Goal: Task Accomplishment & Management: Manage account settings

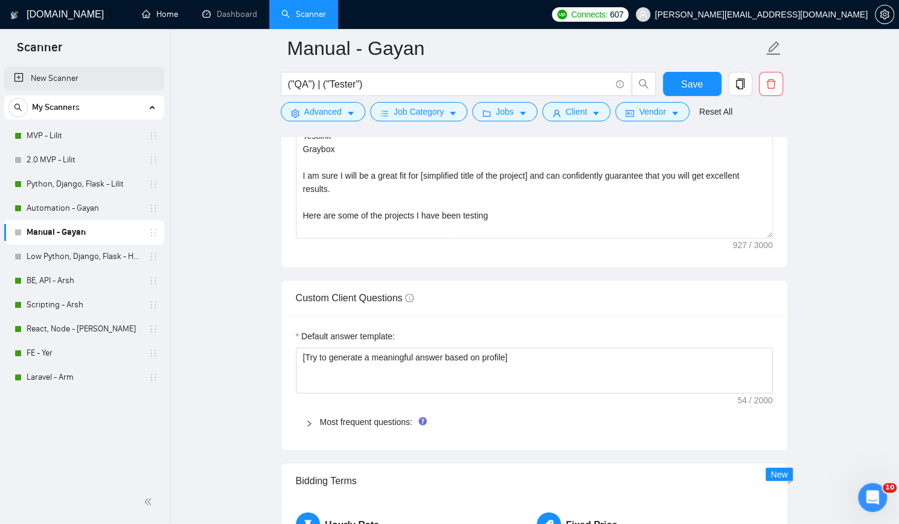
scroll to position [1509, 0]
click at [702, 78] on button "Save" at bounding box center [692, 84] width 59 height 24
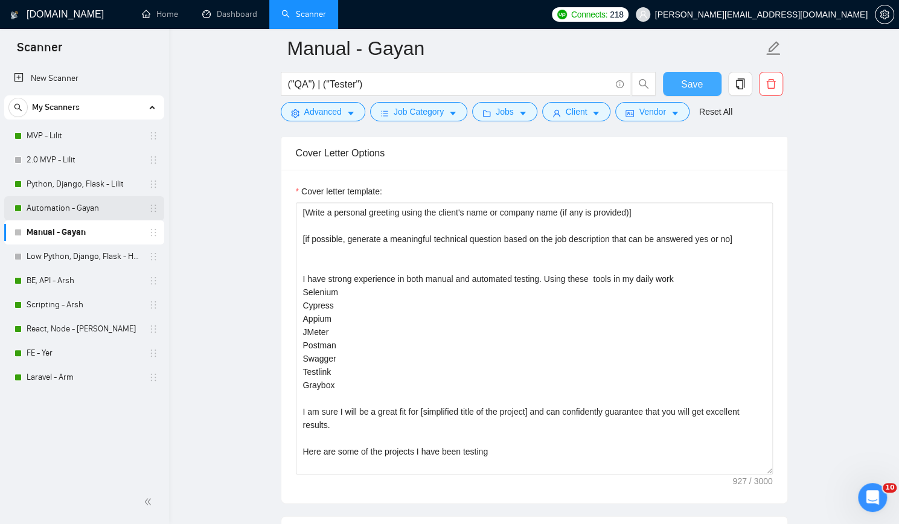
scroll to position [1207, 0]
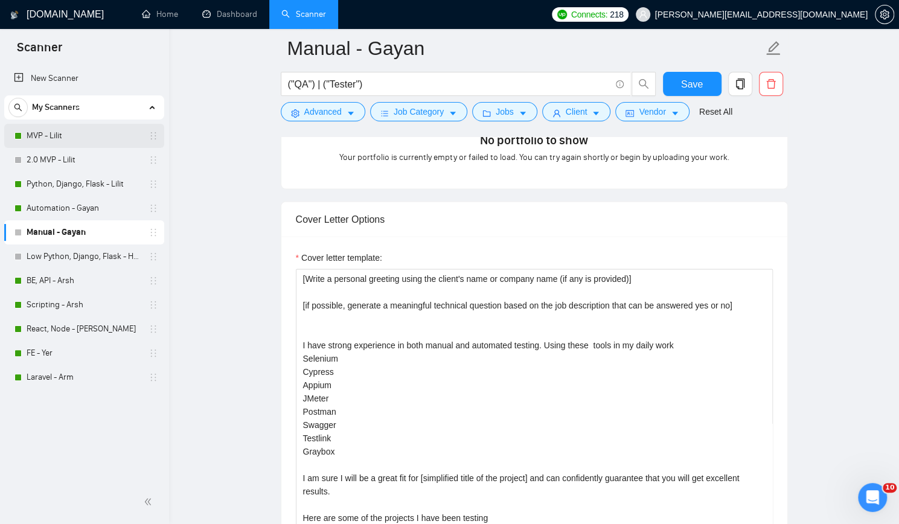
click at [98, 137] on link "MVP - Lilit" at bounding box center [84, 136] width 115 height 24
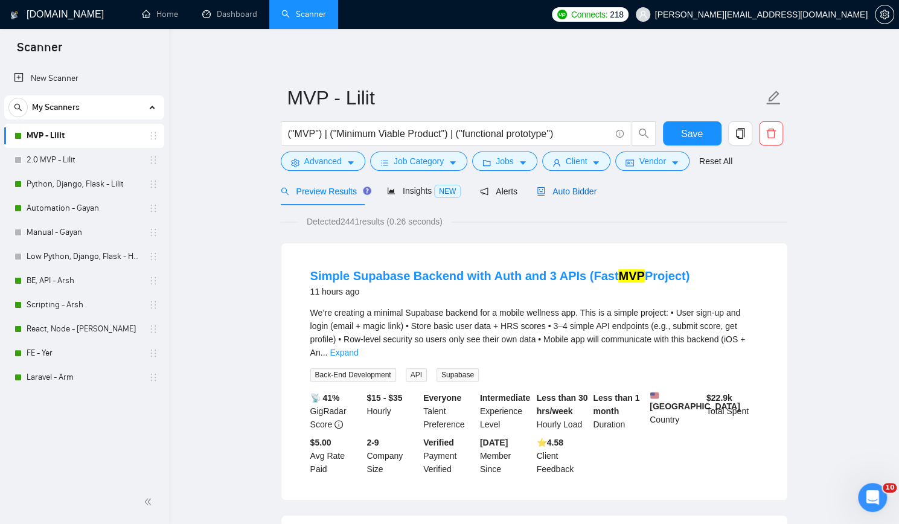
click at [572, 187] on span "Auto Bidder" at bounding box center [567, 192] width 60 height 10
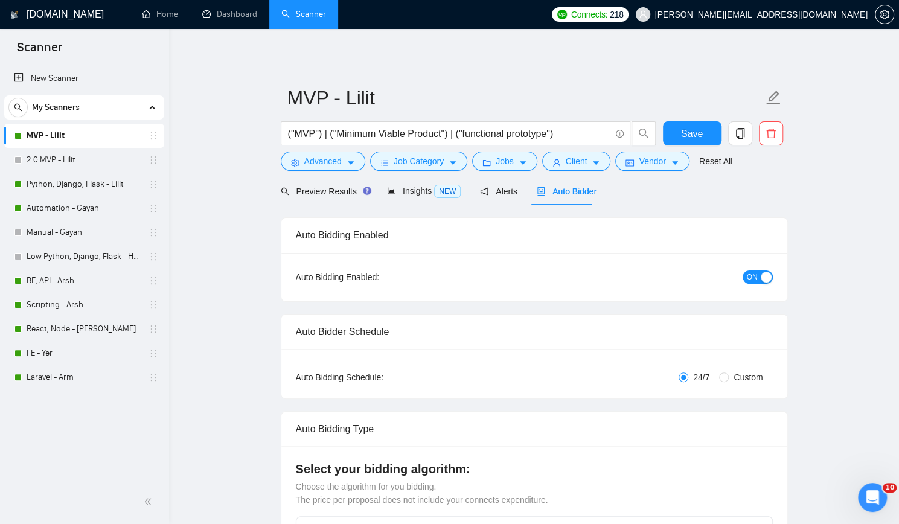
checkbox input "true"
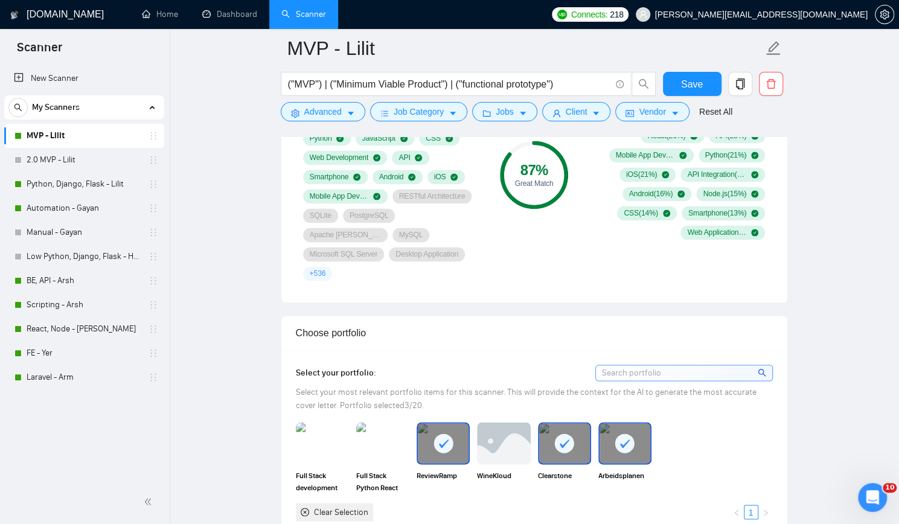
scroll to position [966, 0]
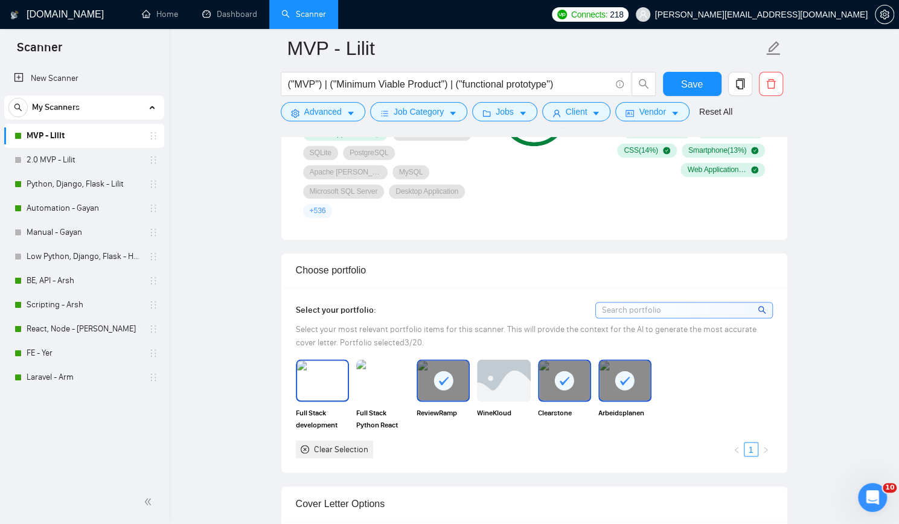
click at [313, 360] on img at bounding box center [322, 380] width 51 height 40
click at [378, 360] on img at bounding box center [382, 380] width 51 height 40
click at [563, 371] on rect at bounding box center [564, 380] width 19 height 19
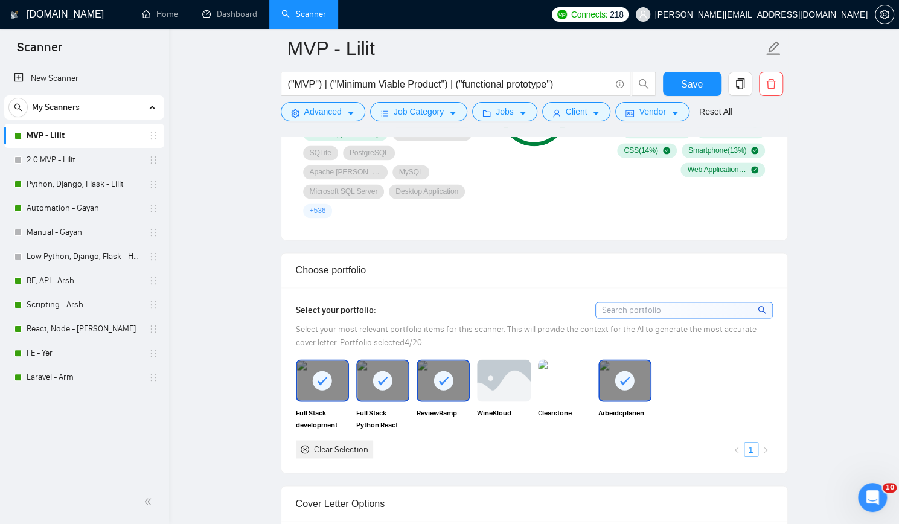
click at [625, 371] on rect at bounding box center [624, 380] width 19 height 19
click at [694, 78] on span "Save" at bounding box center [692, 84] width 22 height 15
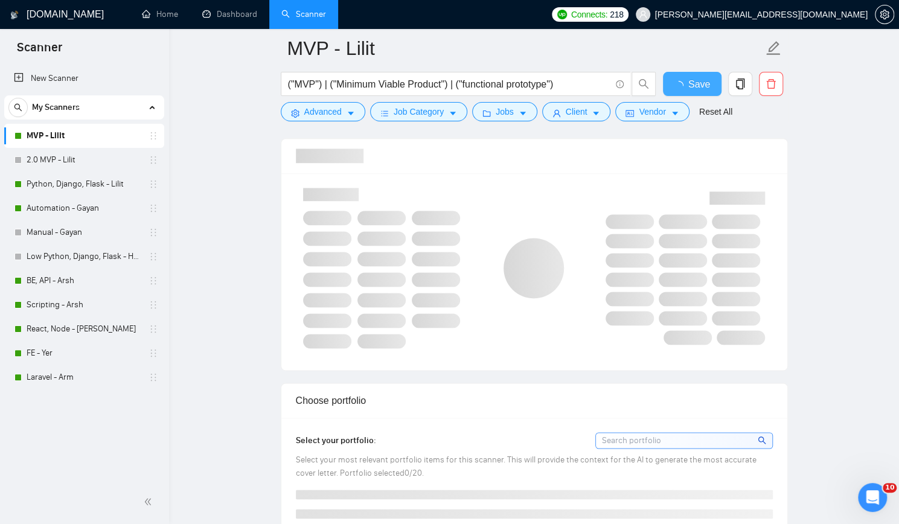
scroll to position [604, 0]
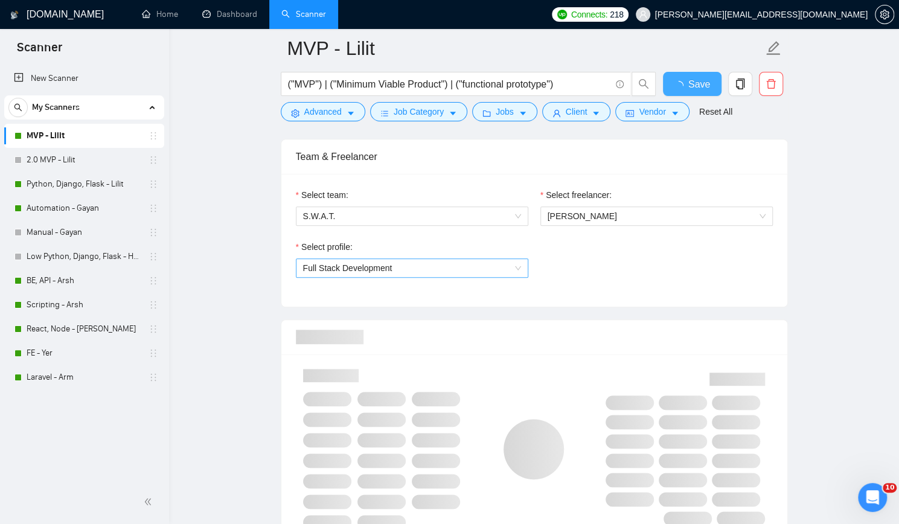
checkbox input "true"
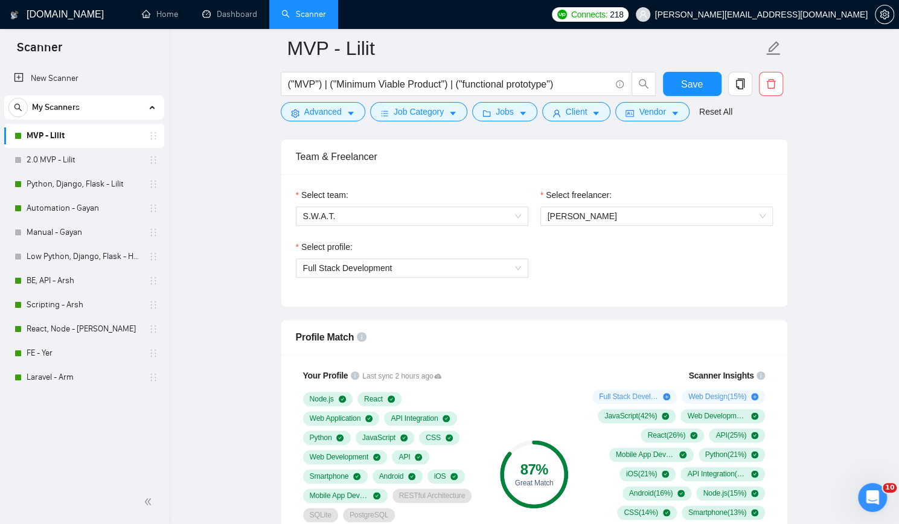
drag, startPoint x: 101, startPoint y: 185, endPoint x: 298, endPoint y: 219, distance: 199.8
click at [101, 185] on link "Python, Django, Flask - Lilit" at bounding box center [84, 184] width 115 height 24
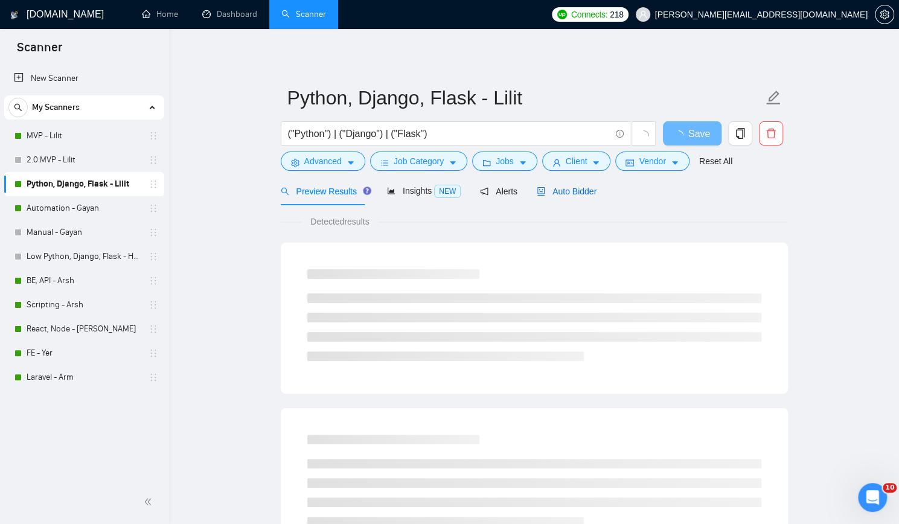
click at [565, 188] on span "Auto Bidder" at bounding box center [567, 192] width 60 height 10
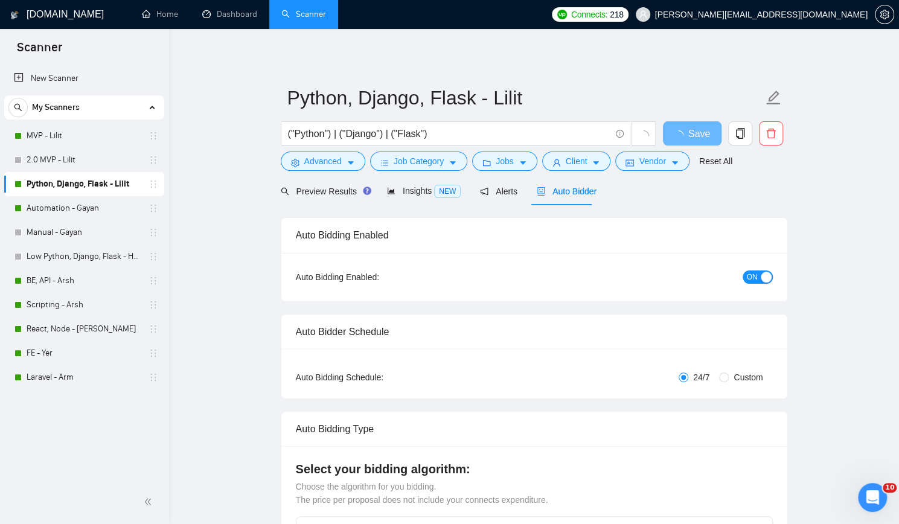
checkbox input "true"
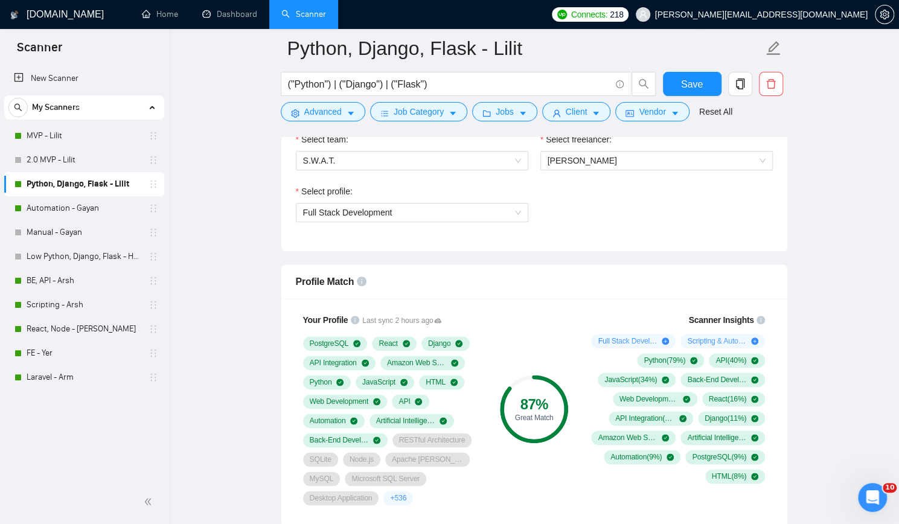
scroll to position [664, 0]
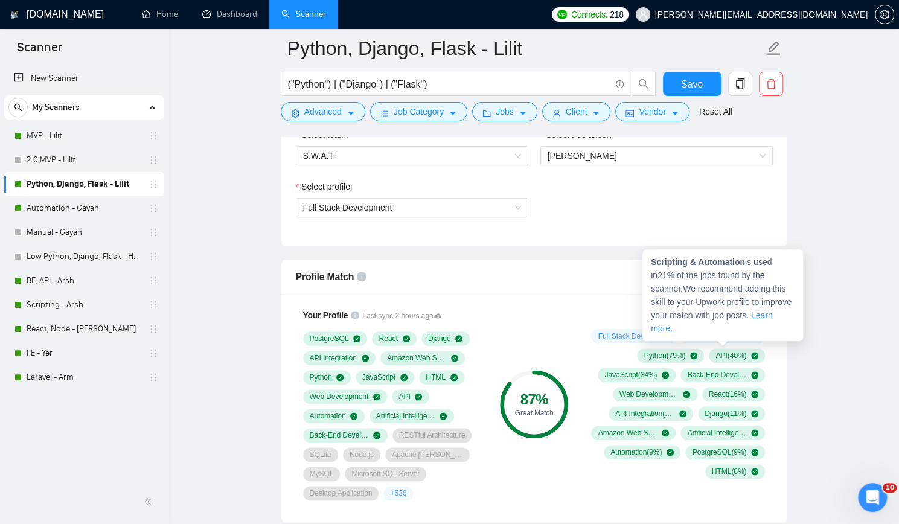
click at [751, 311] on link "Learn more." at bounding box center [712, 321] width 122 height 23
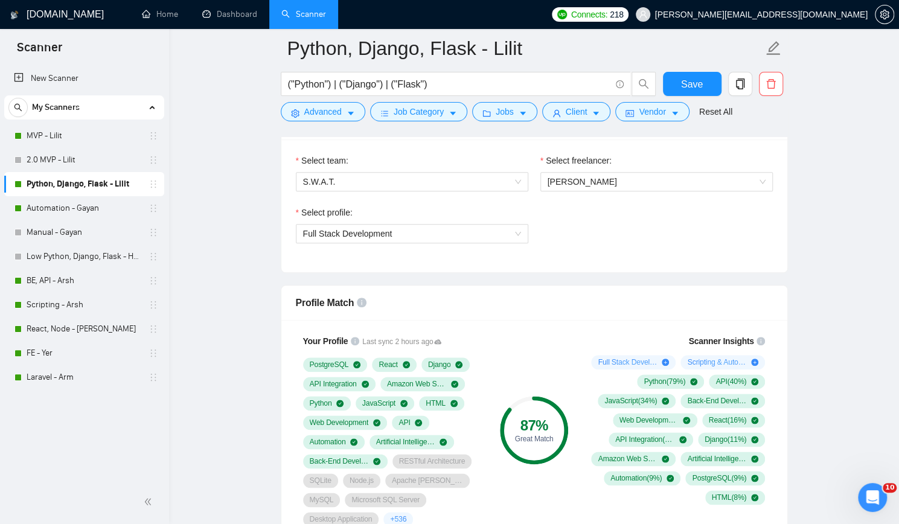
scroll to position [724, 0]
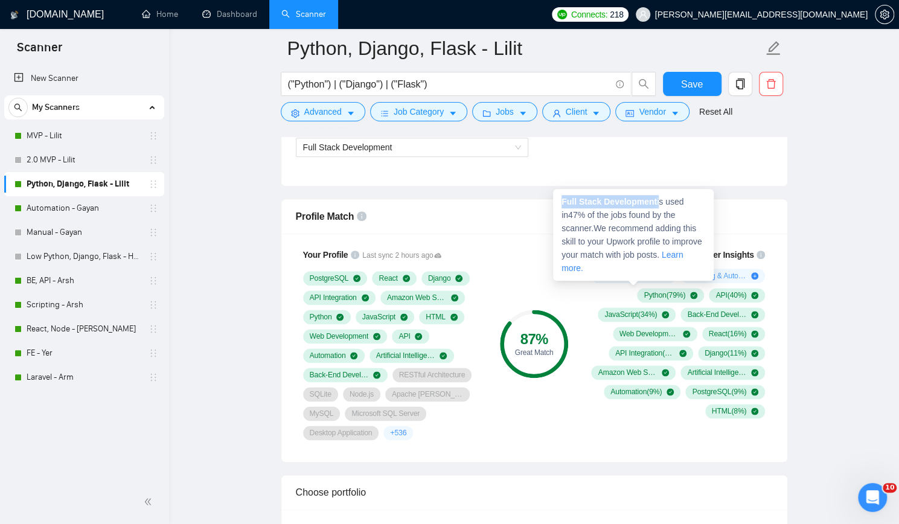
drag, startPoint x: 562, startPoint y: 200, endPoint x: 656, endPoint y: 199, distance: 94.2
click at [656, 199] on span "Full Stack Development is used in 47 % of the jobs found by the scanner. We rec…" at bounding box center [631, 235] width 141 height 76
copy span "Full Stack Development"
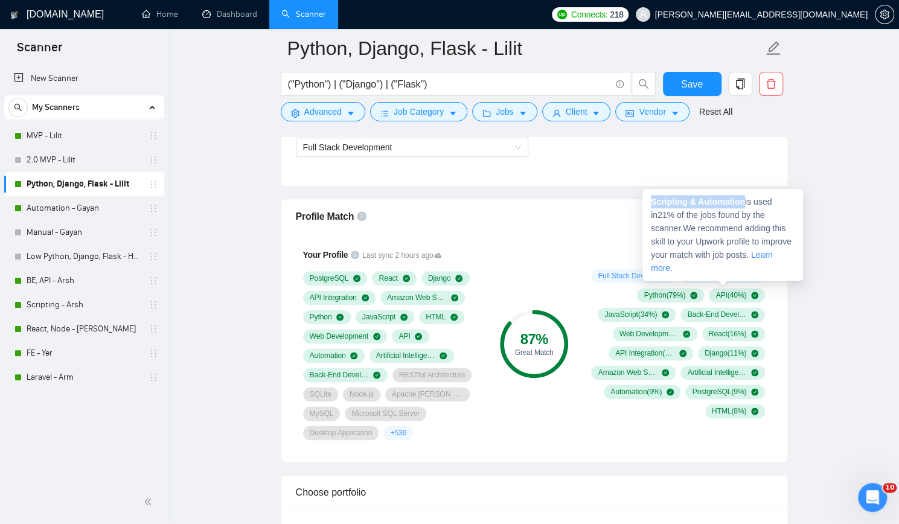
drag, startPoint x: 652, startPoint y: 197, endPoint x: 744, endPoint y: 201, distance: 91.8
click at [744, 201] on strong "Scripting & Automation" at bounding box center [698, 202] width 94 height 10
copy strong "Scripting & Automation"
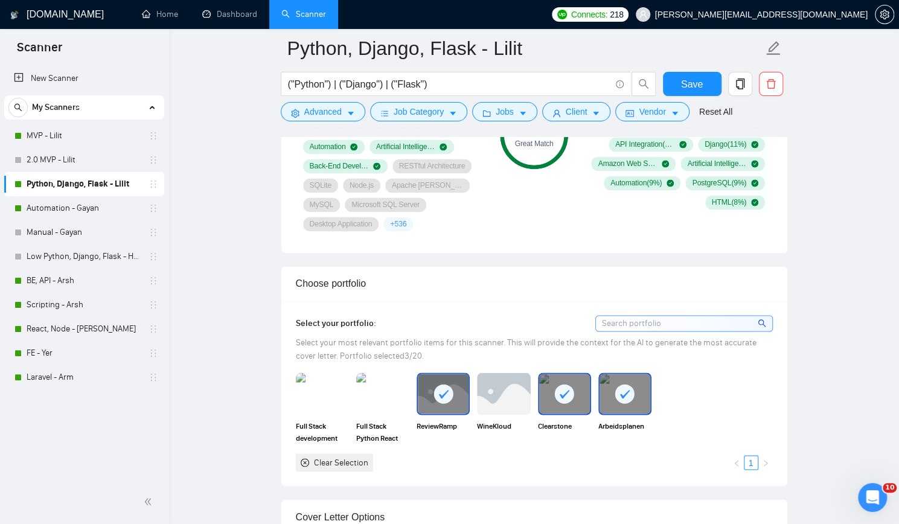
scroll to position [1026, 0]
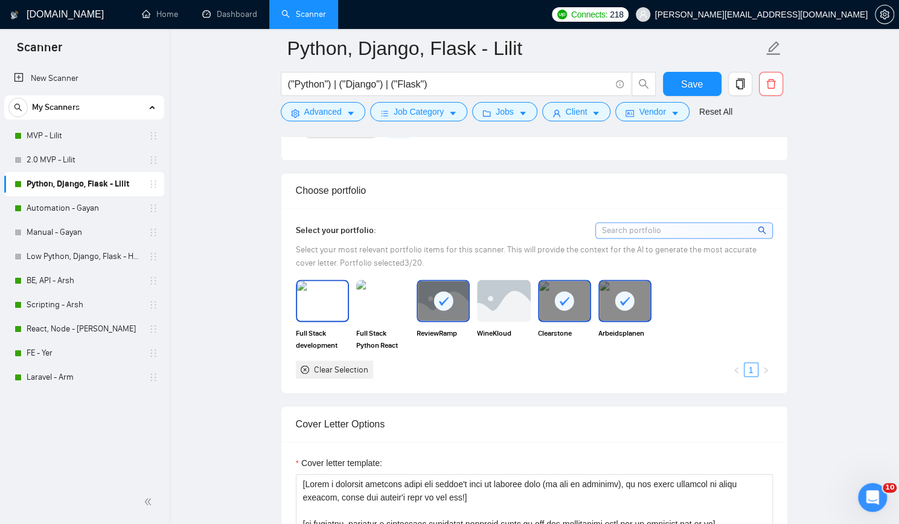
click at [324, 306] on img at bounding box center [322, 301] width 51 height 40
click at [391, 298] on img at bounding box center [382, 301] width 51 height 40
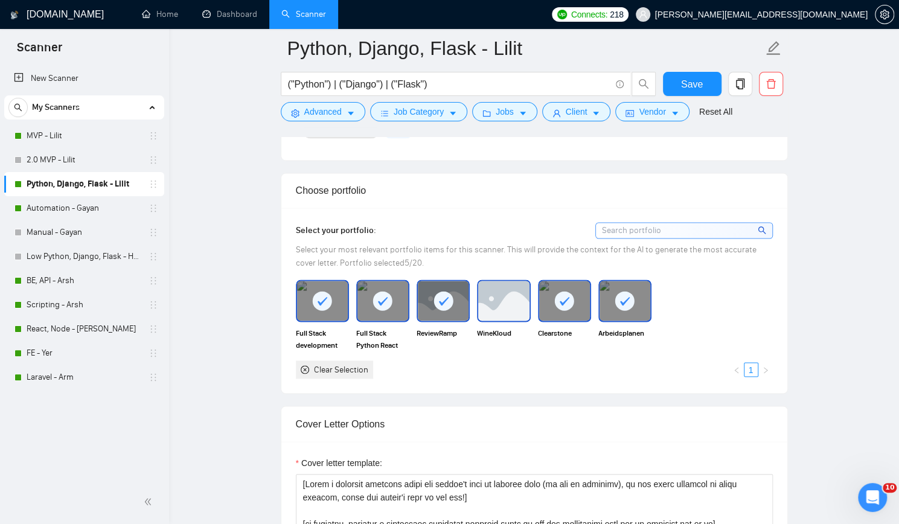
click at [508, 294] on img at bounding box center [503, 301] width 51 height 40
click at [689, 78] on span "Save" at bounding box center [692, 84] width 22 height 15
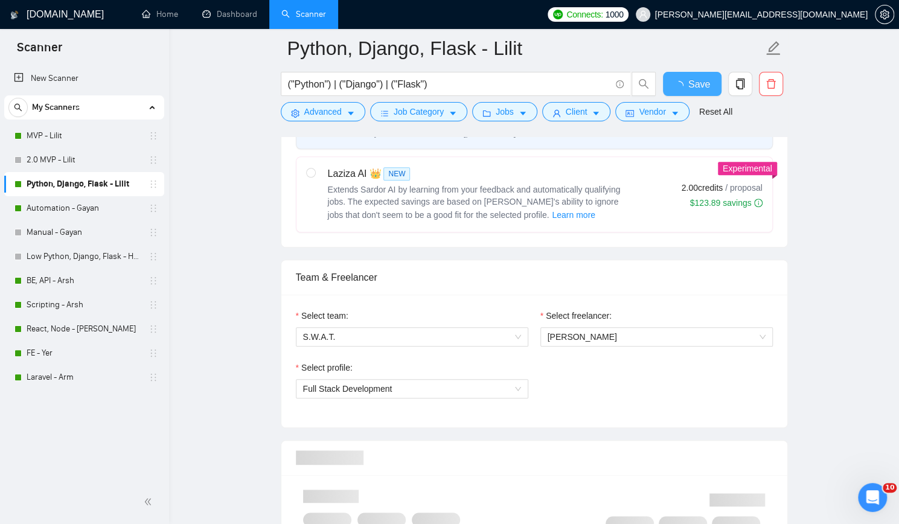
scroll to position [121, 0]
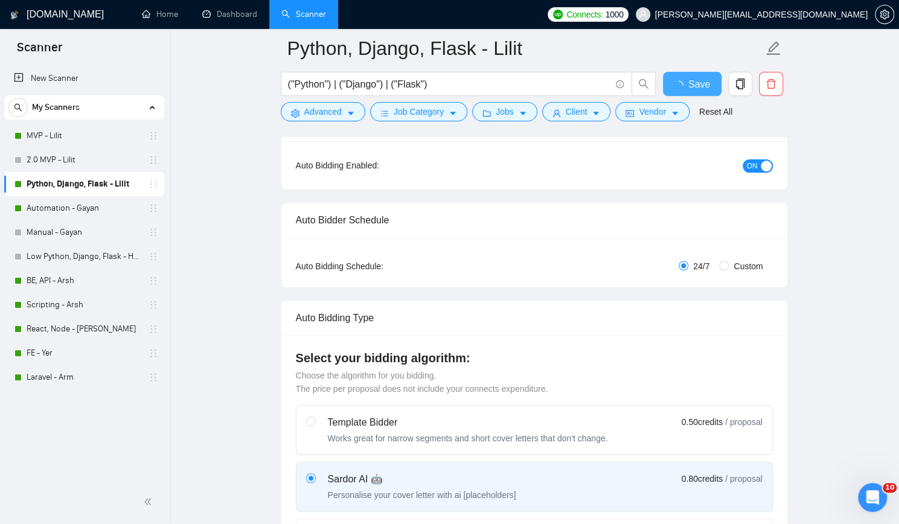
checkbox input "true"
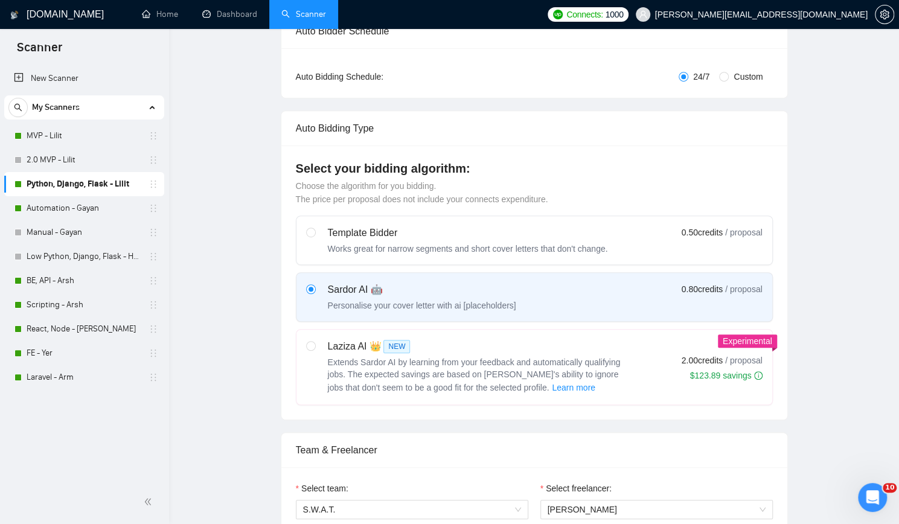
scroll to position [0, 0]
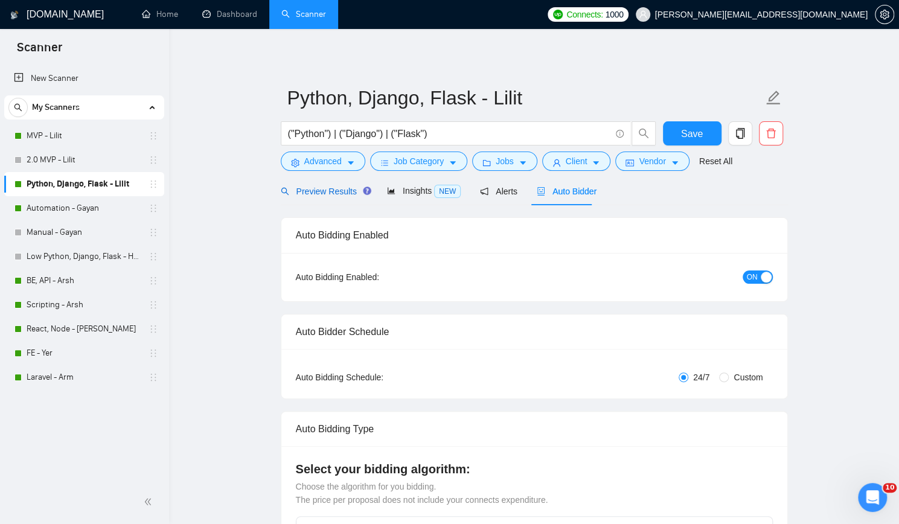
click at [308, 191] on span "Preview Results" at bounding box center [324, 192] width 87 height 10
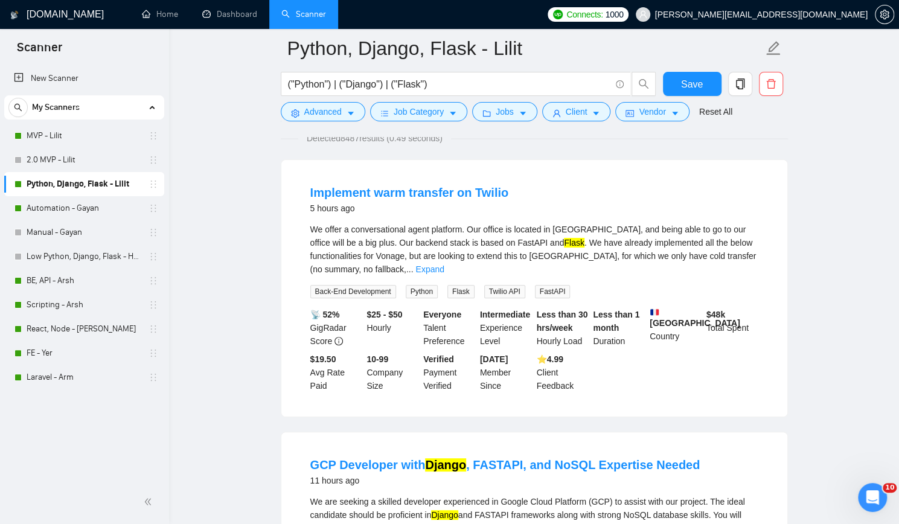
scroll to position [181, 0]
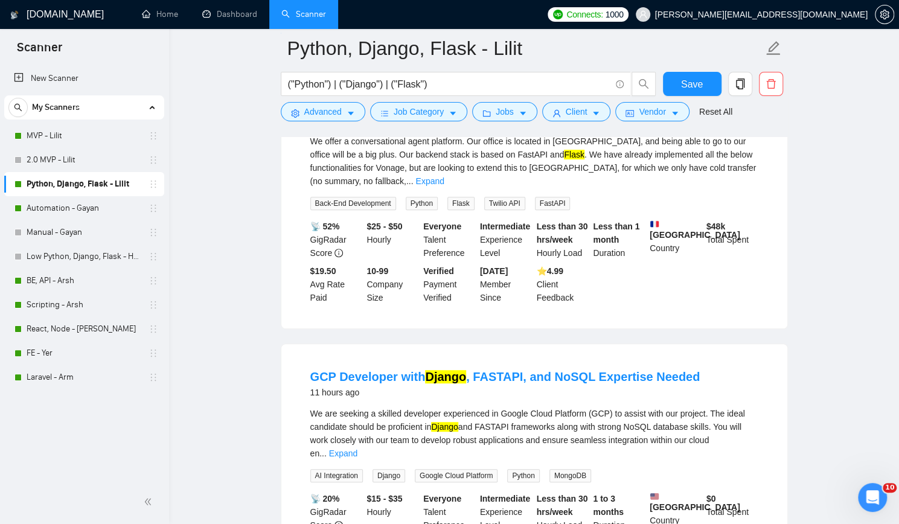
click at [454, 197] on span "Flask" at bounding box center [460, 203] width 27 height 13
copy span "Flask"
click at [502, 197] on span "Twilio API" at bounding box center [504, 203] width 41 height 13
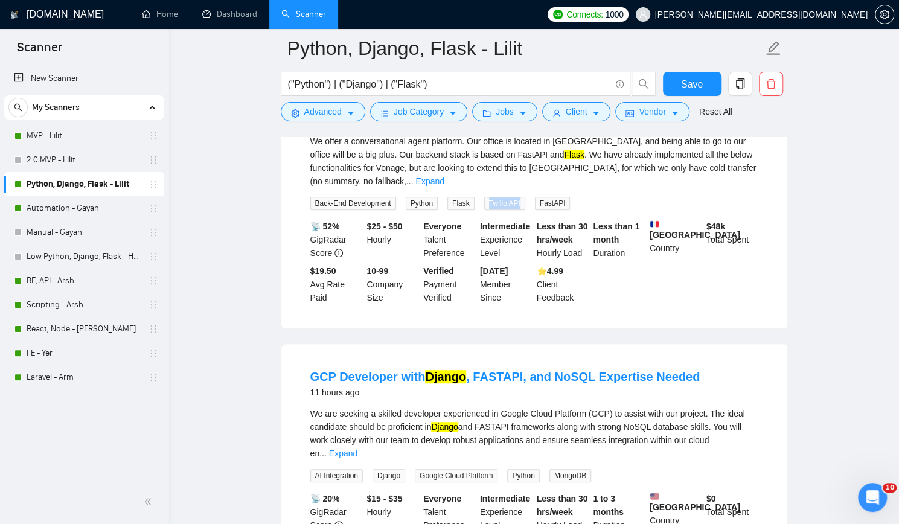
click at [502, 197] on span "Twilio API" at bounding box center [504, 203] width 41 height 13
copy span "Twilio API"
click at [547, 197] on span "FastAPI" at bounding box center [553, 203] width 36 height 13
copy span "FastAPI"
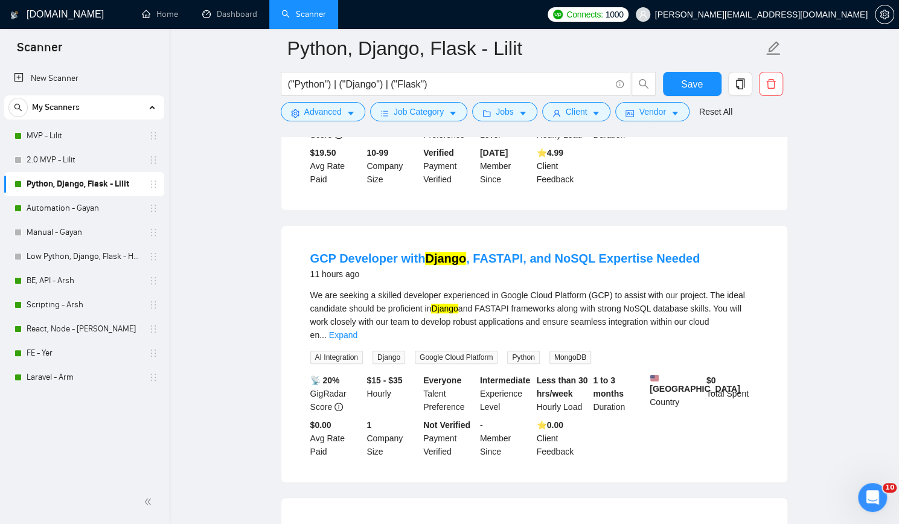
scroll to position [302, 0]
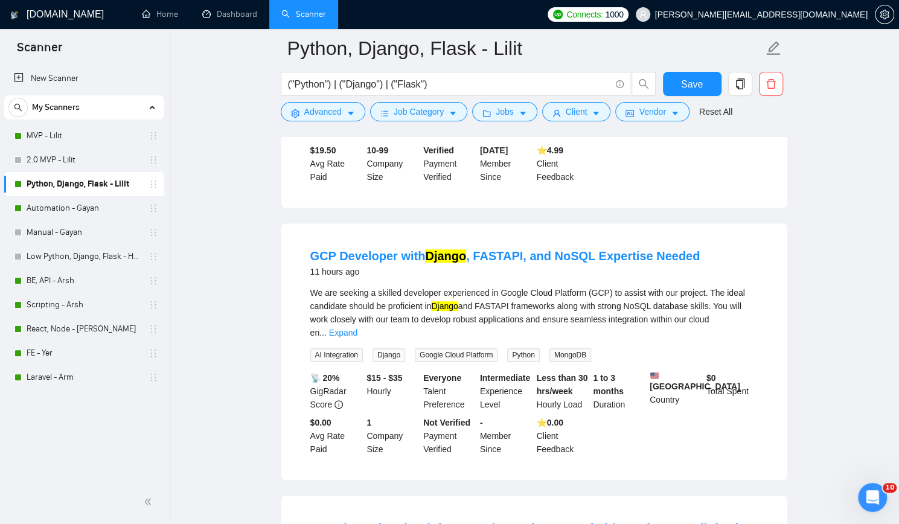
click at [340, 348] on span "AI Integration" at bounding box center [336, 354] width 53 height 13
click at [338, 348] on span "AI Integration" at bounding box center [336, 354] width 53 height 13
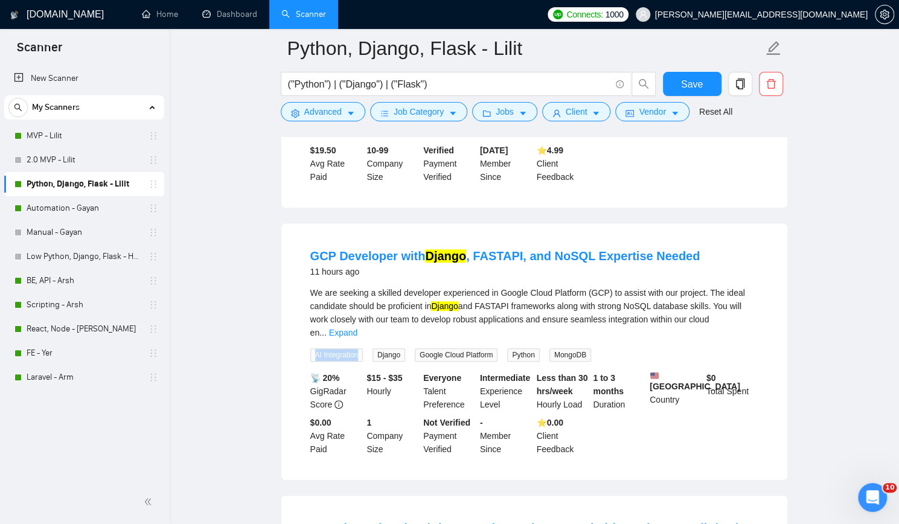
click at [338, 348] on span "AI Integration" at bounding box center [336, 354] width 53 height 13
copy span "AI Integration"
click at [449, 348] on span "Google Cloud Platform" at bounding box center [456, 354] width 83 height 13
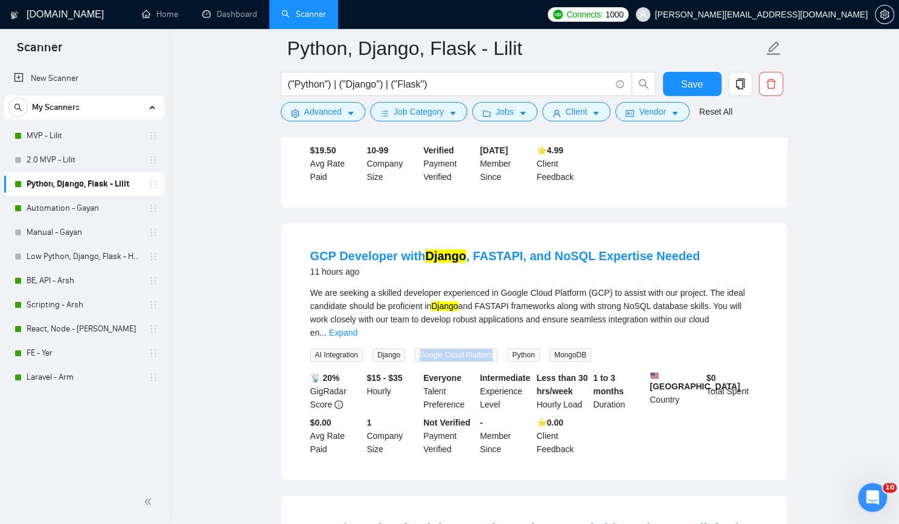
copy span "Google Cloud Platform"
click at [567, 348] on span "MongoDB" at bounding box center [570, 354] width 42 height 13
copy span "MongoDB"
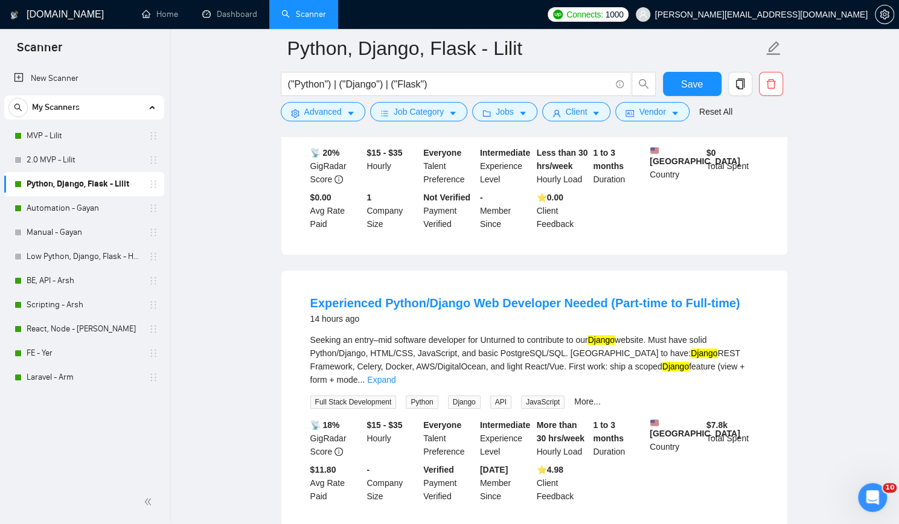
scroll to position [543, 0]
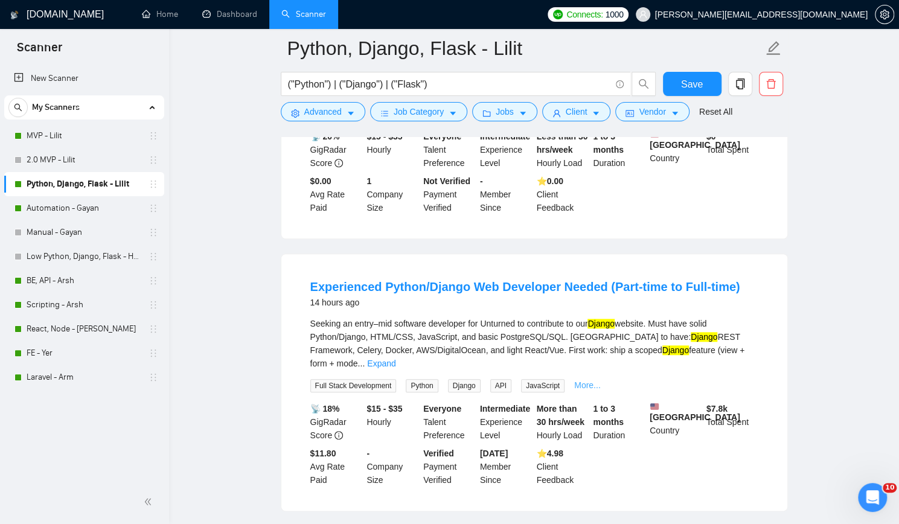
click at [584, 380] on link "More..." at bounding box center [587, 385] width 27 height 10
click at [532, 379] on span "JavaScript" at bounding box center [542, 385] width 43 height 13
copy span "JavaScript"
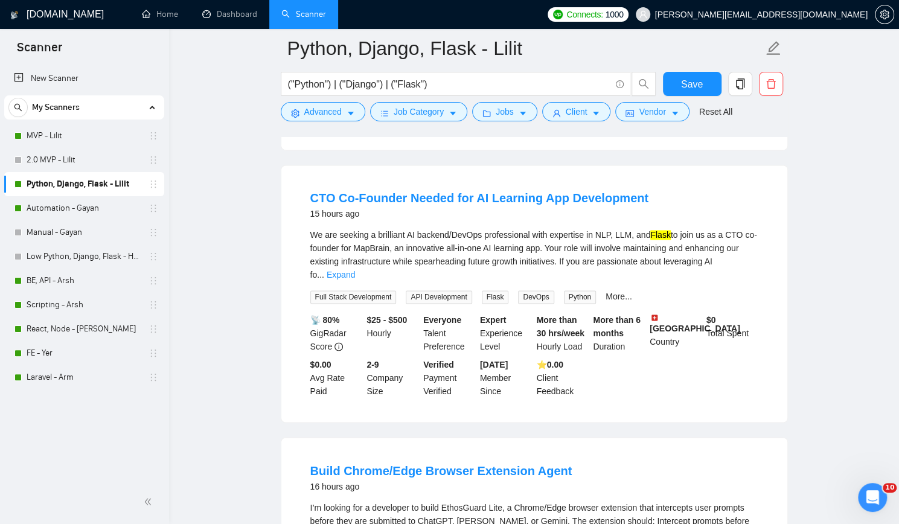
scroll to position [905, 0]
click at [534, 289] on span "DevOps" at bounding box center [536, 295] width 36 height 13
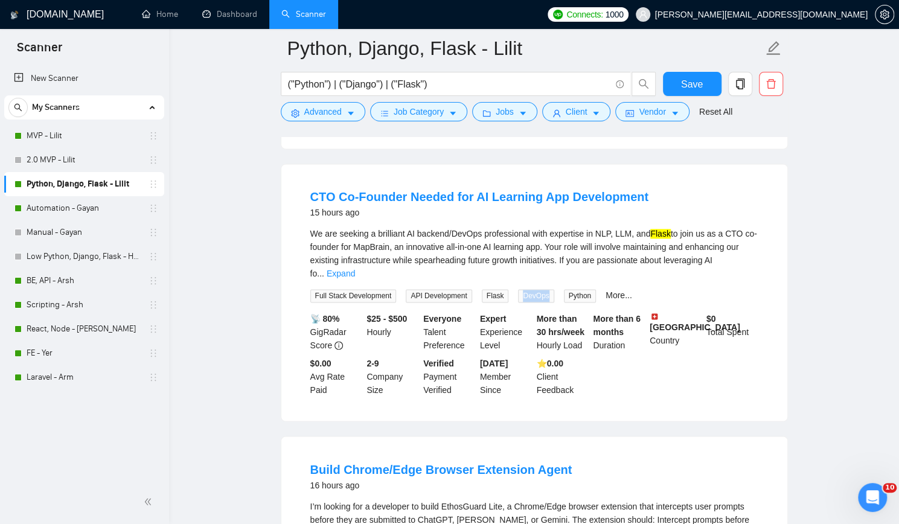
click at [534, 289] on span "DevOps" at bounding box center [536, 295] width 36 height 13
copy span "DevOps"
click at [610, 290] on link "More..." at bounding box center [618, 295] width 27 height 10
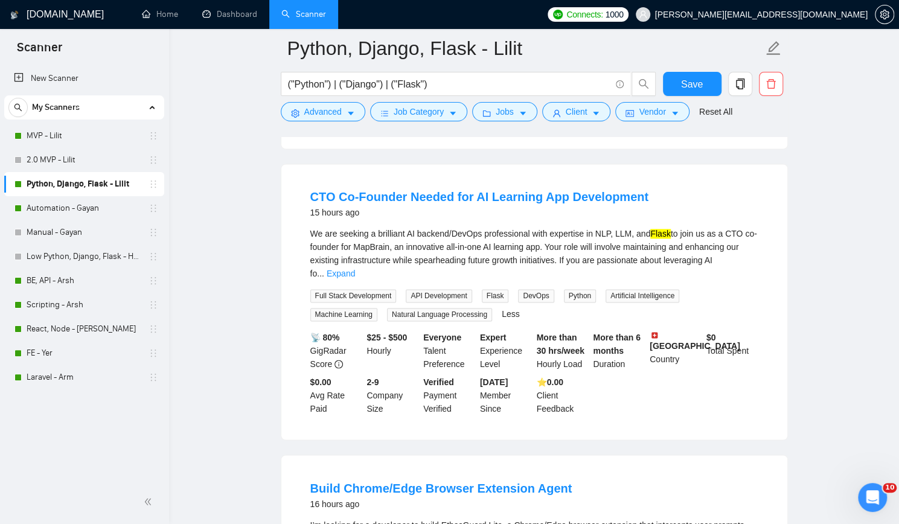
click at [613, 289] on span "Artificial Intelligence" at bounding box center [642, 295] width 74 height 13
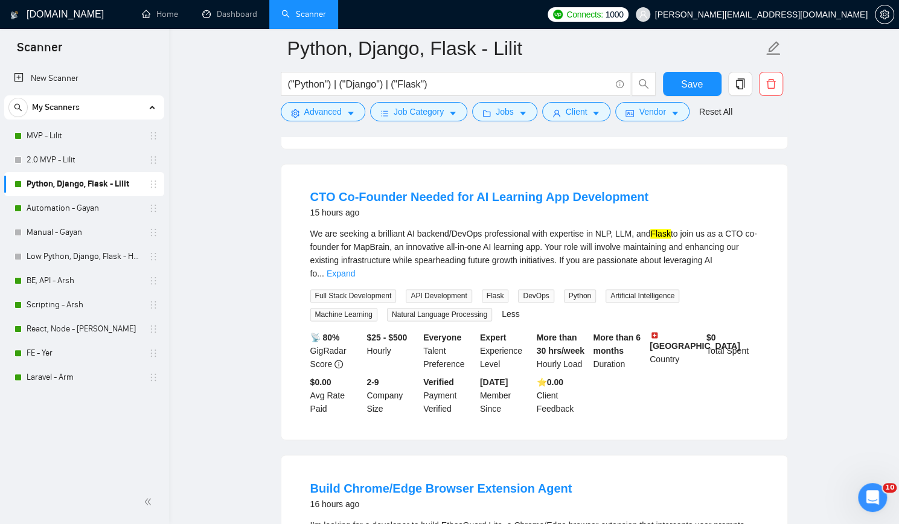
click at [377, 308] on span "Machine Learning" at bounding box center [343, 314] width 67 height 13
click at [387, 308] on span "Natural Language Processing" at bounding box center [439, 314] width 105 height 13
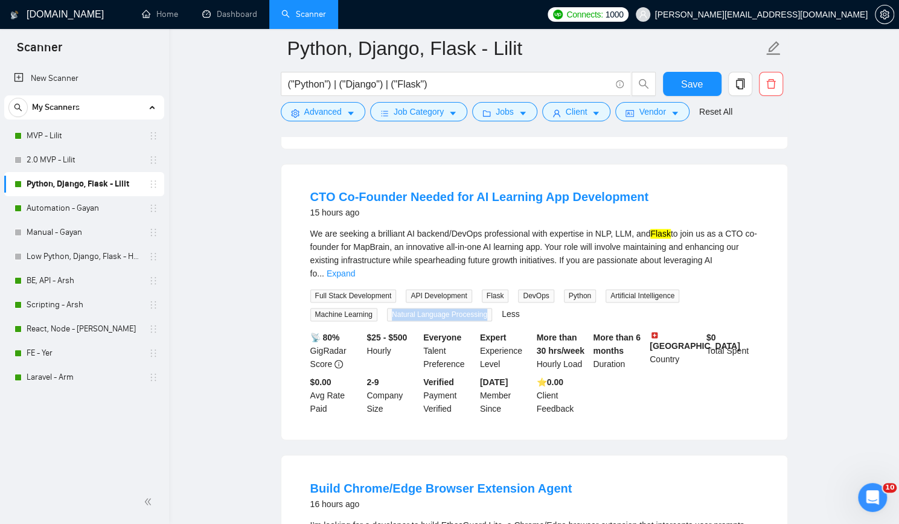
click at [387, 308] on span "Natural Language Processing" at bounding box center [439, 314] width 105 height 13
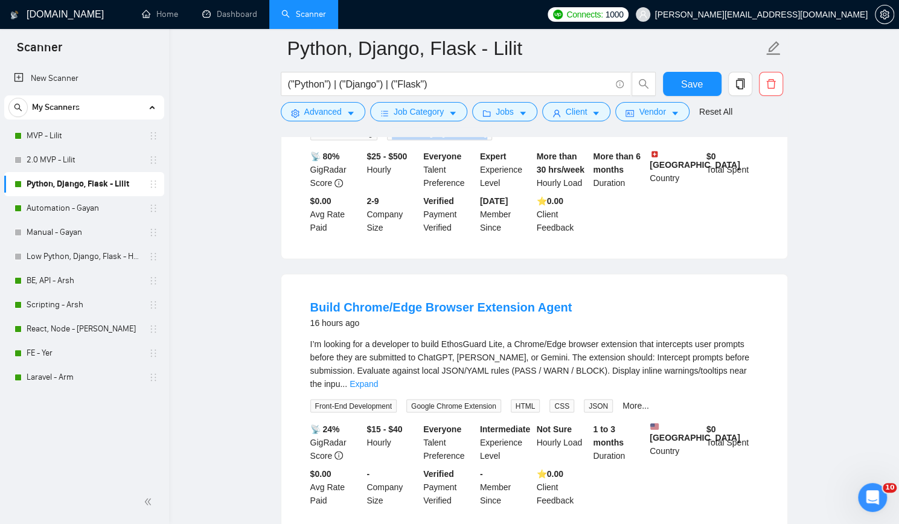
scroll to position [1147, 0]
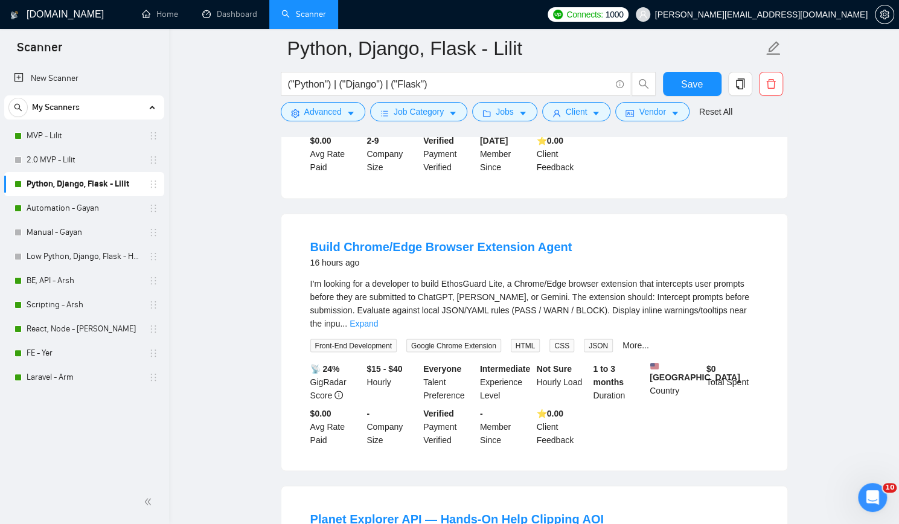
click at [352, 339] on span "Front-End Development" at bounding box center [353, 345] width 86 height 13
click at [447, 339] on span "Google Chrome Extension" at bounding box center [453, 345] width 95 height 13
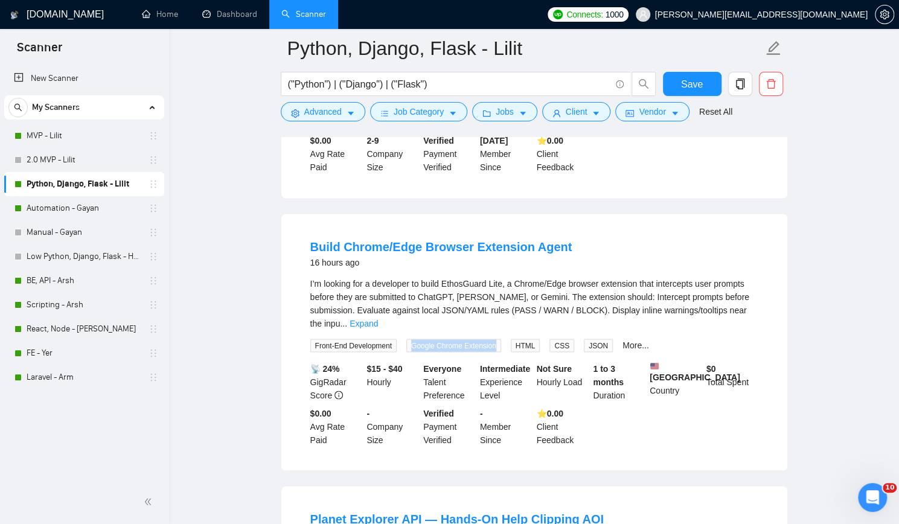
click at [447, 339] on span "Google Chrome Extension" at bounding box center [453, 345] width 95 height 13
click at [584, 339] on span "JSON" at bounding box center [598, 345] width 29 height 13
click at [629, 340] on link "More..." at bounding box center [635, 345] width 27 height 10
click at [663, 339] on span "Node.js" at bounding box center [677, 345] width 34 height 13
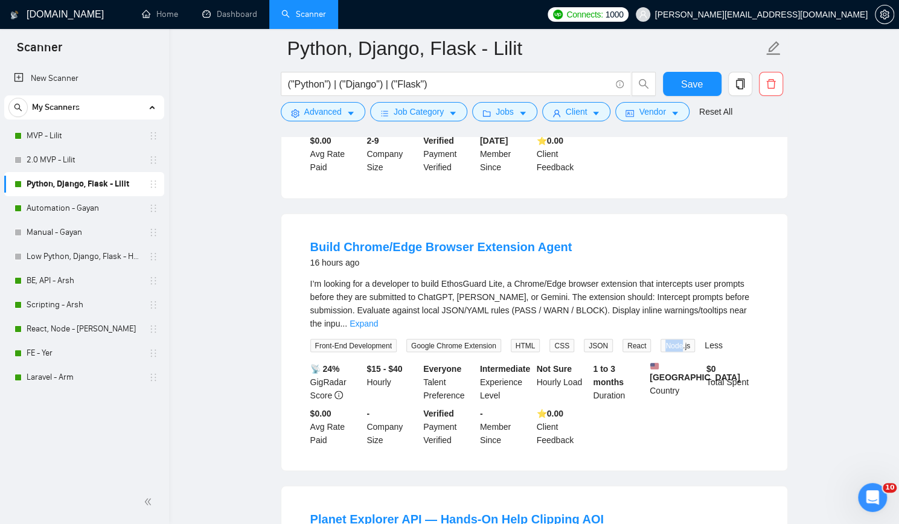
click at [663, 339] on span "Node.js" at bounding box center [677, 345] width 34 height 13
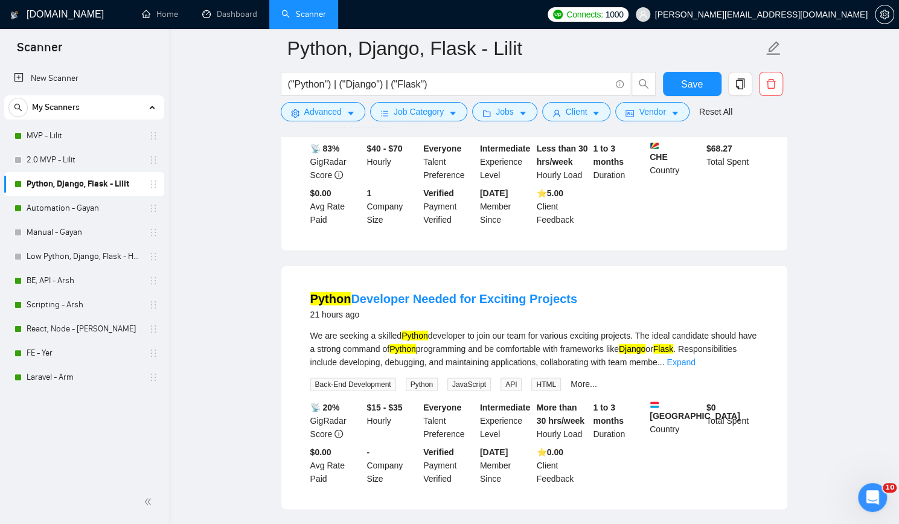
scroll to position [1630, 0]
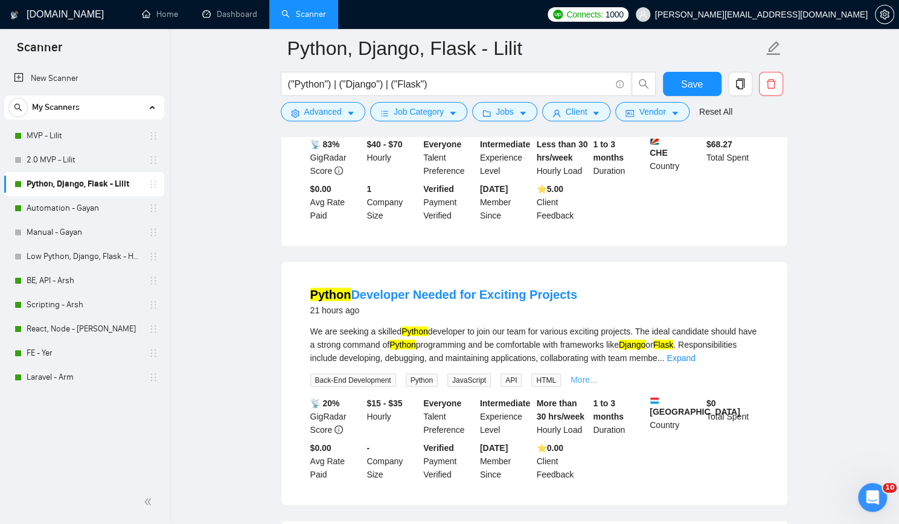
click at [577, 375] on link "More..." at bounding box center [583, 380] width 27 height 10
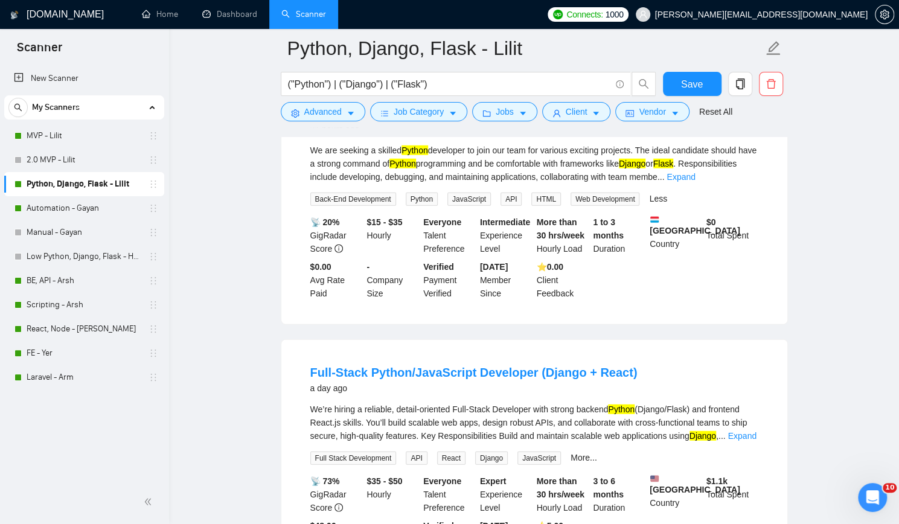
scroll to position [1871, 0]
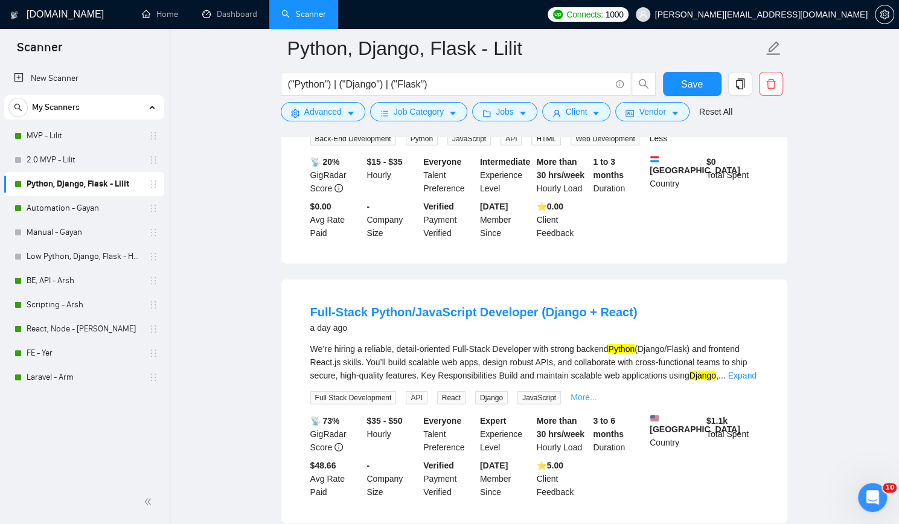
click at [580, 392] on link "More..." at bounding box center [583, 397] width 27 height 10
click at [84, 281] on link "BE, API - Arsh" at bounding box center [84, 281] width 115 height 24
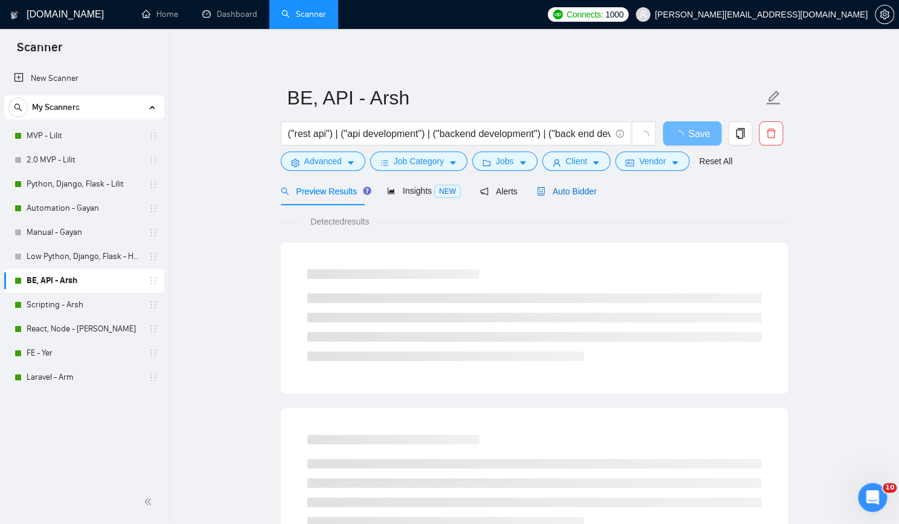
click at [564, 188] on span "Auto Bidder" at bounding box center [567, 192] width 60 height 10
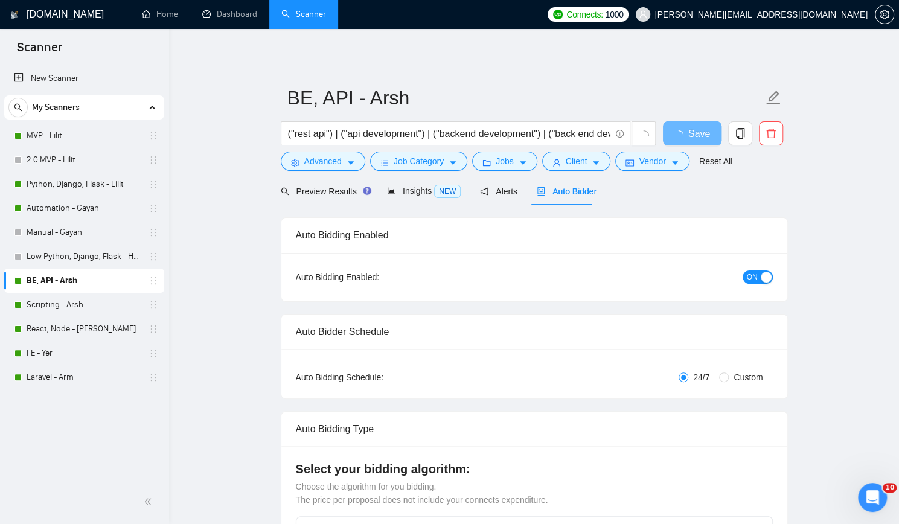
checkbox input "true"
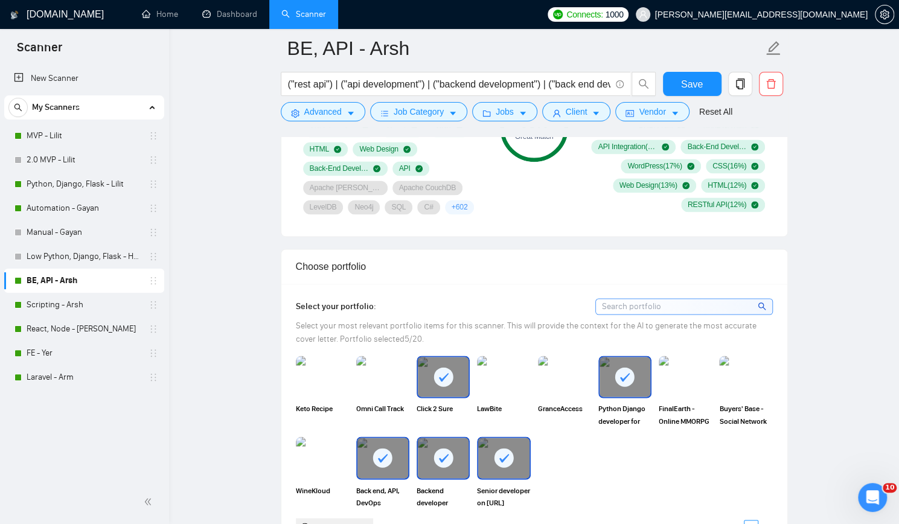
scroll to position [966, 0]
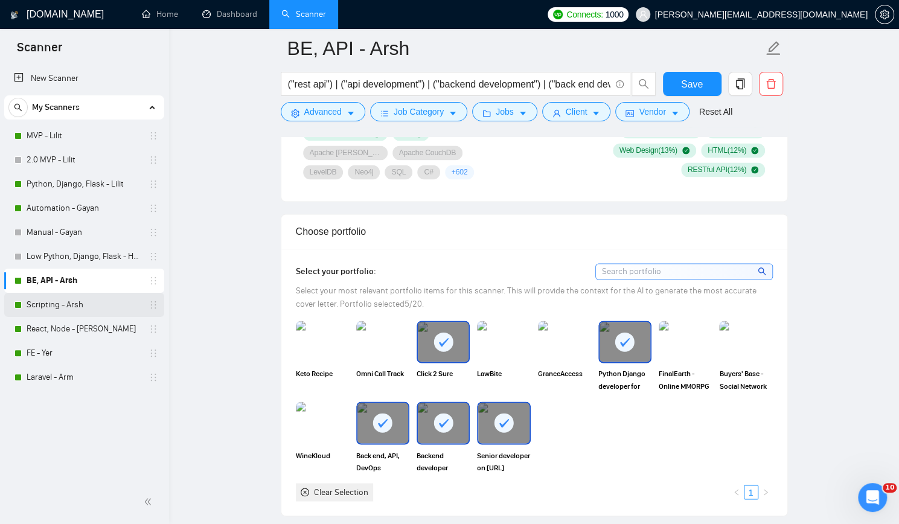
drag, startPoint x: 80, startPoint y: 308, endPoint x: 95, endPoint y: 304, distance: 16.1
click at [80, 308] on link "Scripting - Arsh" at bounding box center [84, 305] width 115 height 24
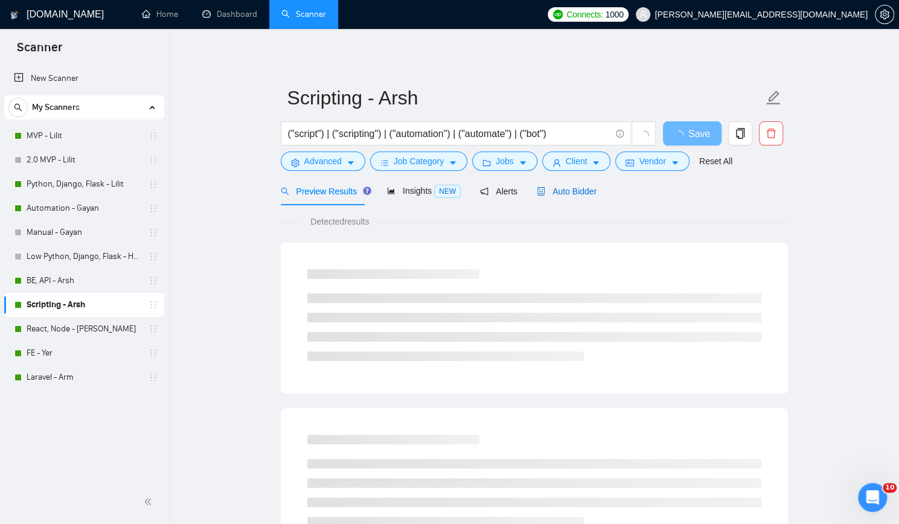
click at [560, 191] on span "Auto Bidder" at bounding box center [567, 192] width 60 height 10
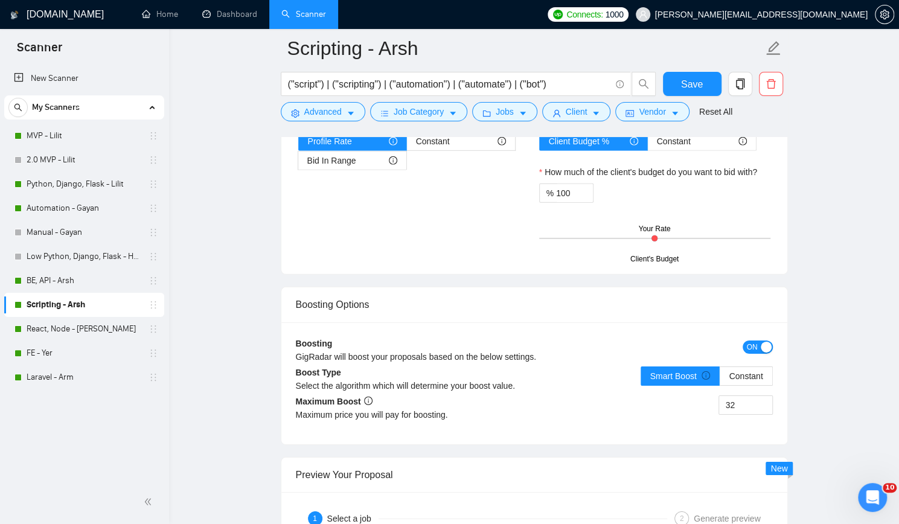
scroll to position [2173, 0]
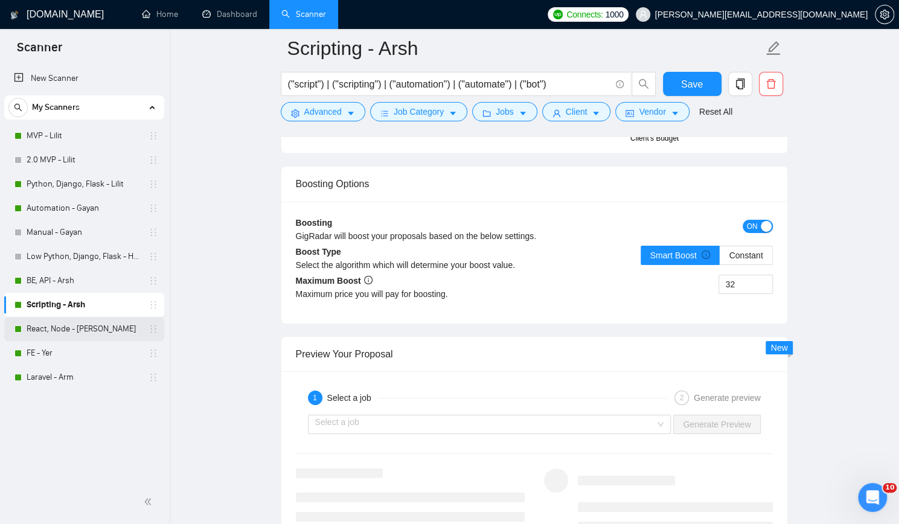
click at [72, 328] on link "React, Node - [PERSON_NAME]" at bounding box center [84, 329] width 115 height 24
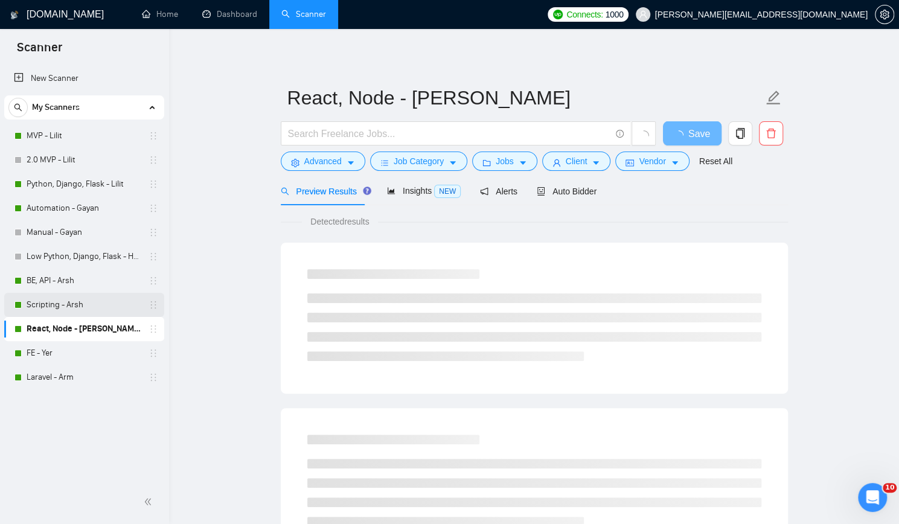
click at [87, 306] on link "Scripting - Arsh" at bounding box center [84, 305] width 115 height 24
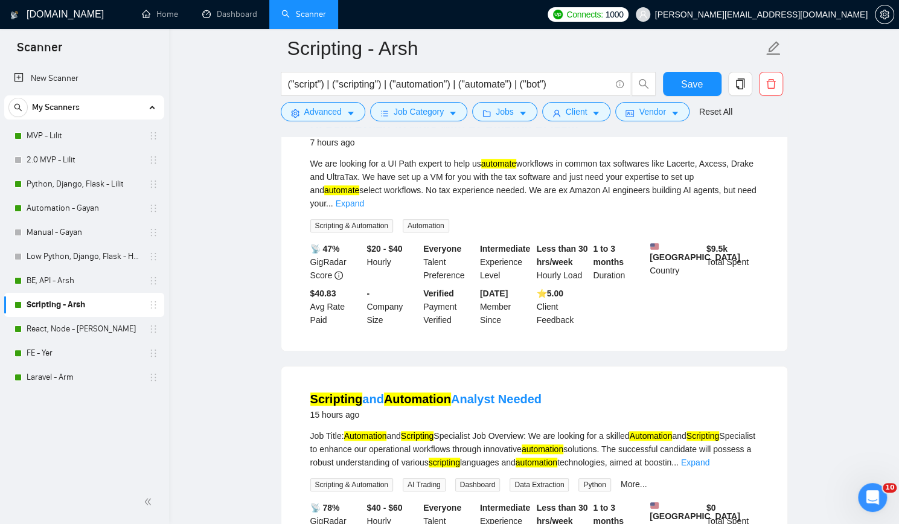
scroll to position [483, 0]
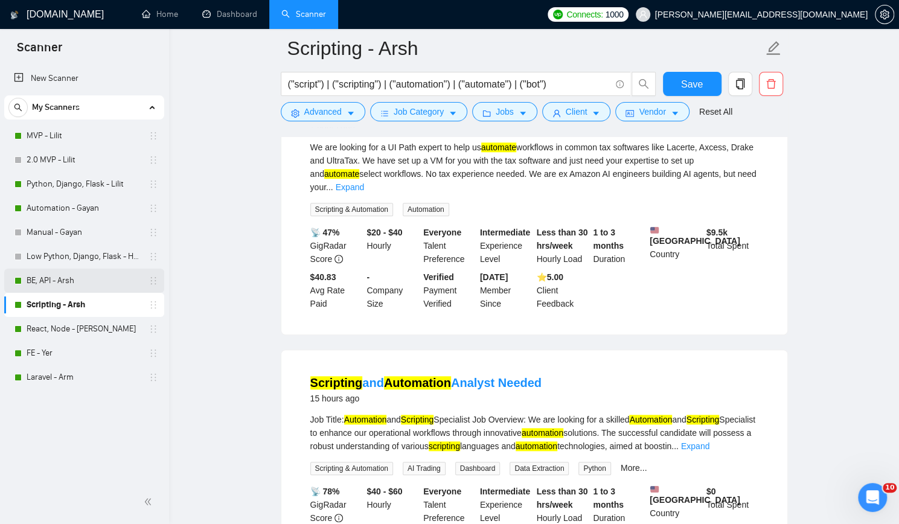
click at [82, 280] on link "BE, API - Arsh" at bounding box center [84, 281] width 115 height 24
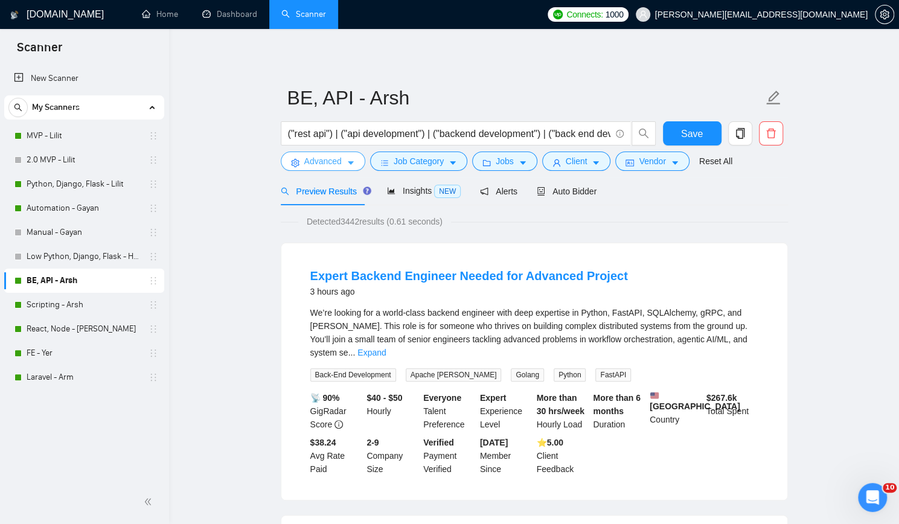
click at [327, 163] on span "Advanced" at bounding box center [322, 161] width 37 height 13
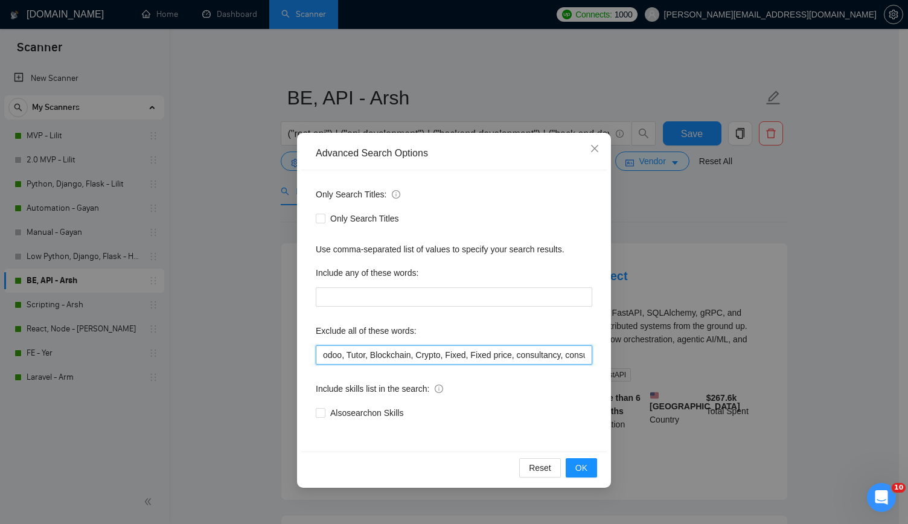
click at [389, 357] on input "odoo, Tutor, Blockchain, Crypto, Fixed, Fixed price, consultancy, consultation,…" at bounding box center [454, 354] width 276 height 19
click at [596, 149] on icon "close" at bounding box center [595, 149] width 10 height 10
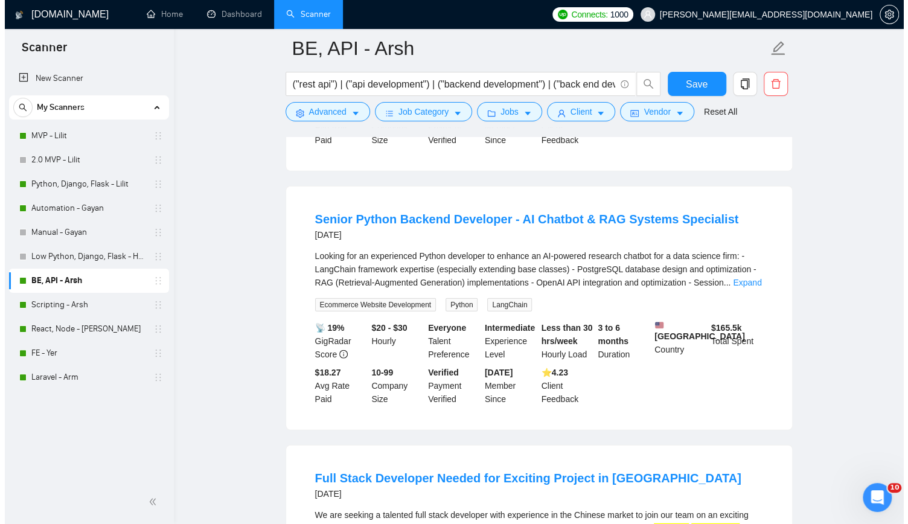
scroll to position [1690, 0]
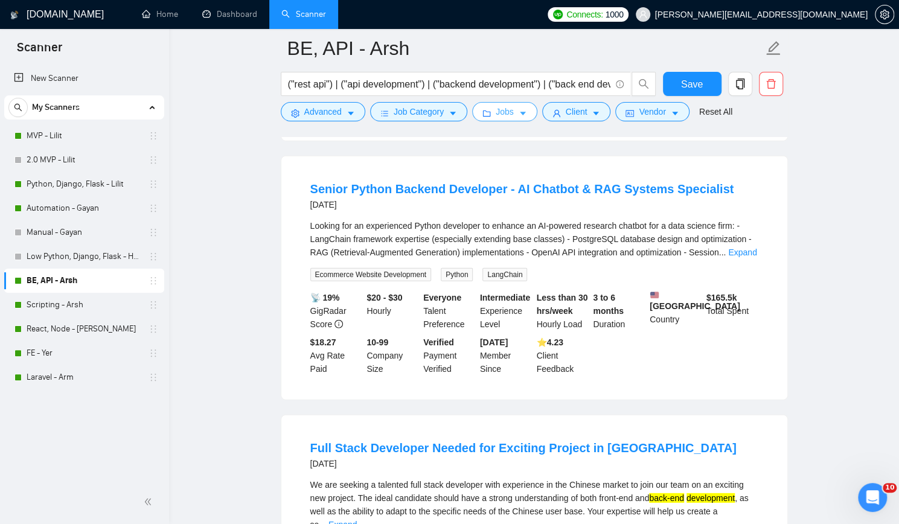
click at [494, 102] on button "Jobs" at bounding box center [504, 111] width 65 height 19
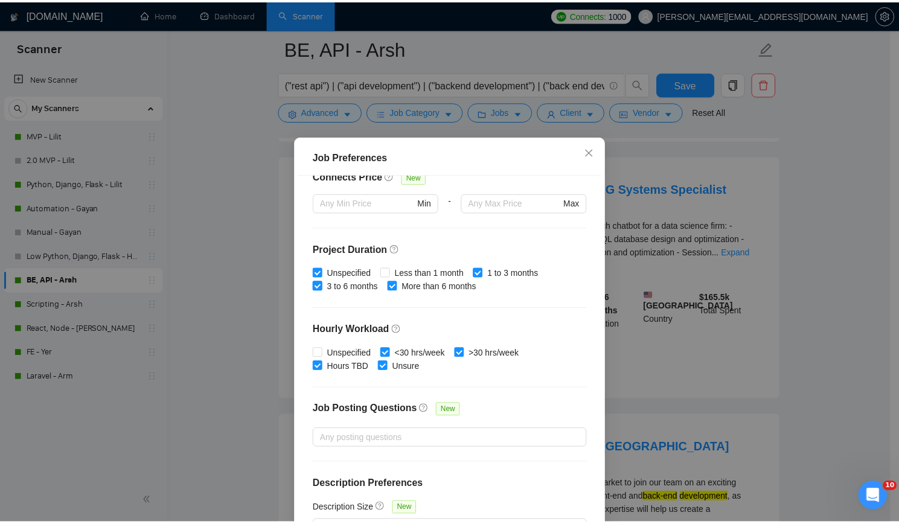
scroll to position [313, 0]
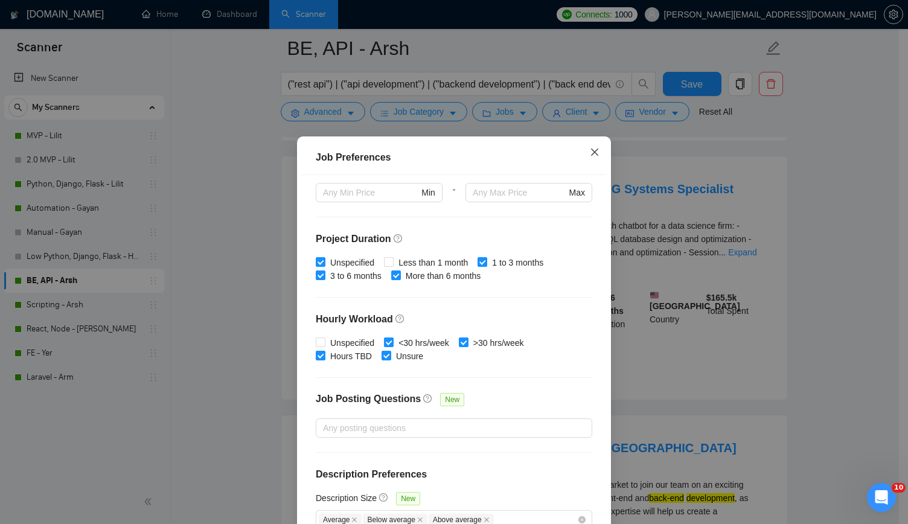
click at [590, 154] on icon "close" at bounding box center [595, 152] width 10 height 10
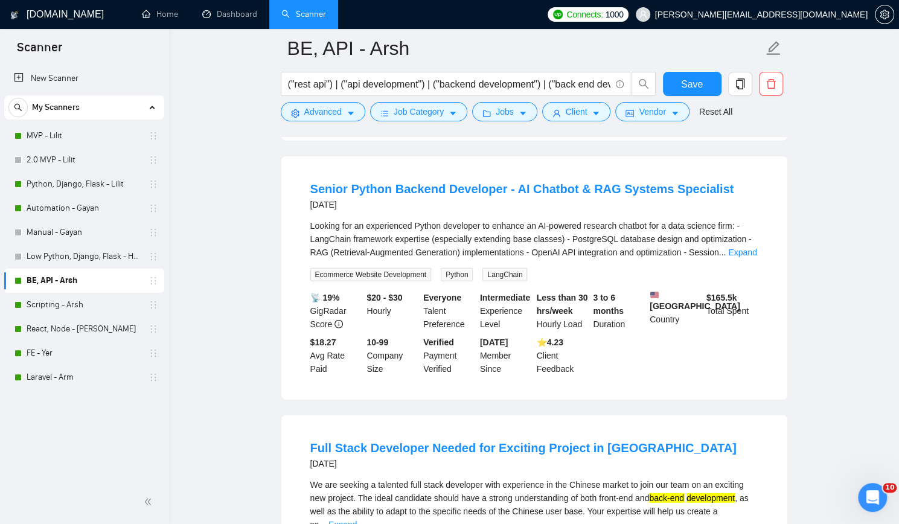
click at [76, 355] on link "FE - Yer" at bounding box center [84, 353] width 115 height 24
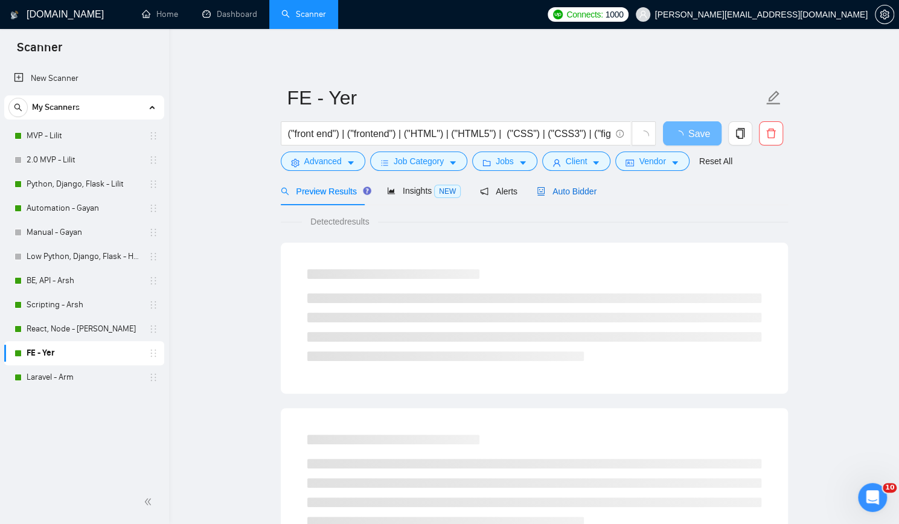
click at [555, 191] on span "Auto Bidder" at bounding box center [567, 192] width 60 height 10
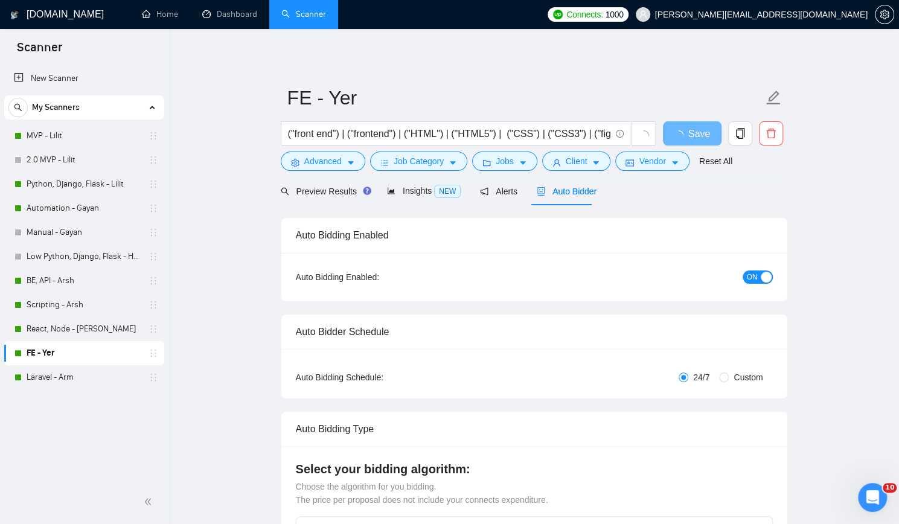
checkbox input "true"
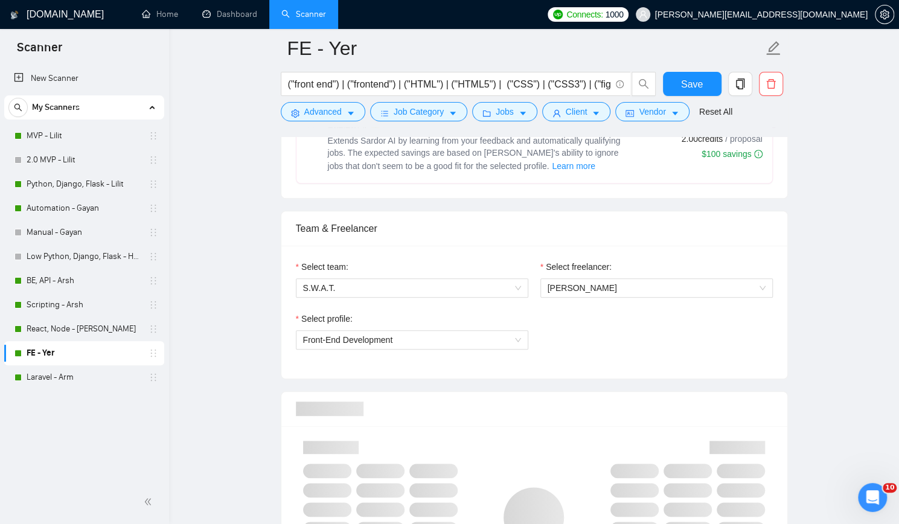
scroll to position [543, 0]
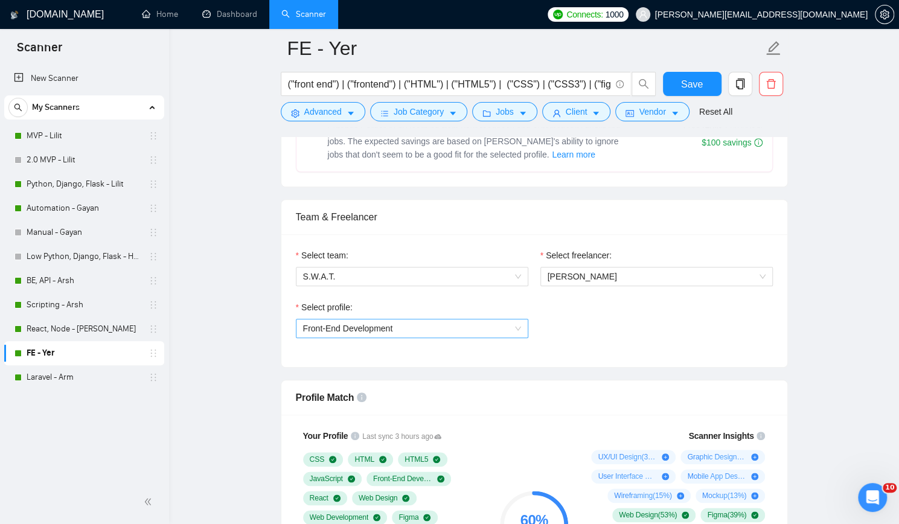
click at [435, 326] on span "Front-End Development" at bounding box center [412, 328] width 218 height 18
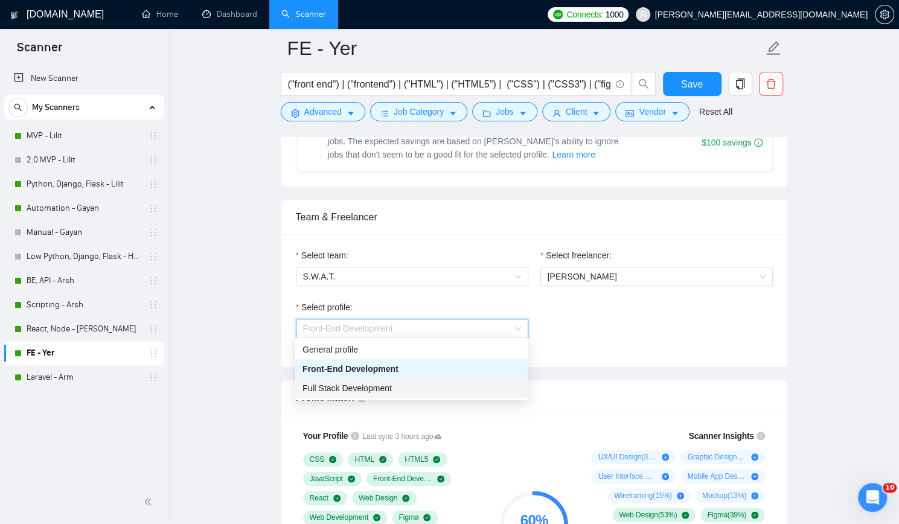
click at [404, 382] on div "Full Stack Development" at bounding box center [411, 387] width 218 height 13
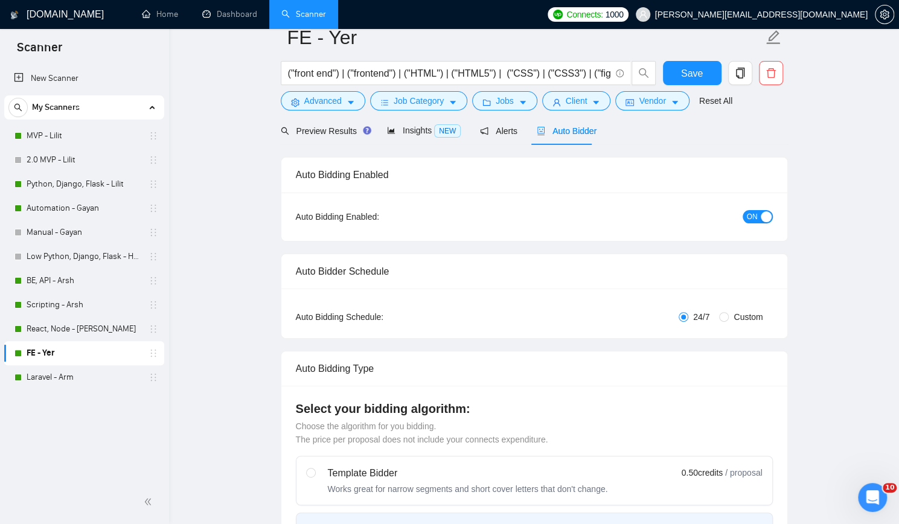
scroll to position [0, 0]
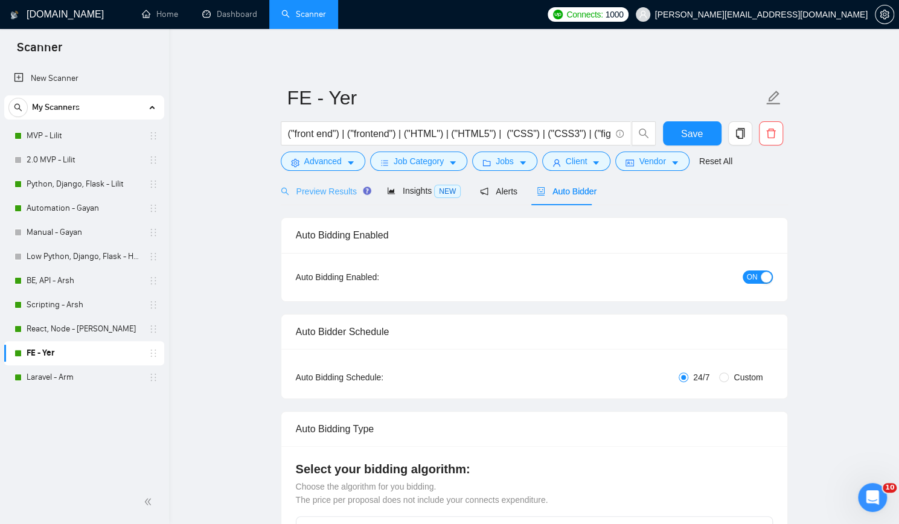
click at [330, 184] on div "Preview Results" at bounding box center [324, 191] width 87 height 28
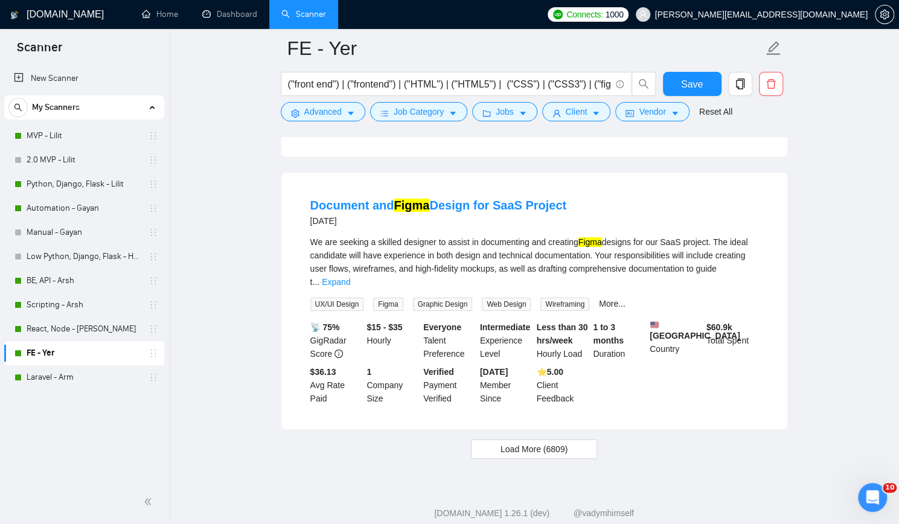
scroll to position [2512, 0]
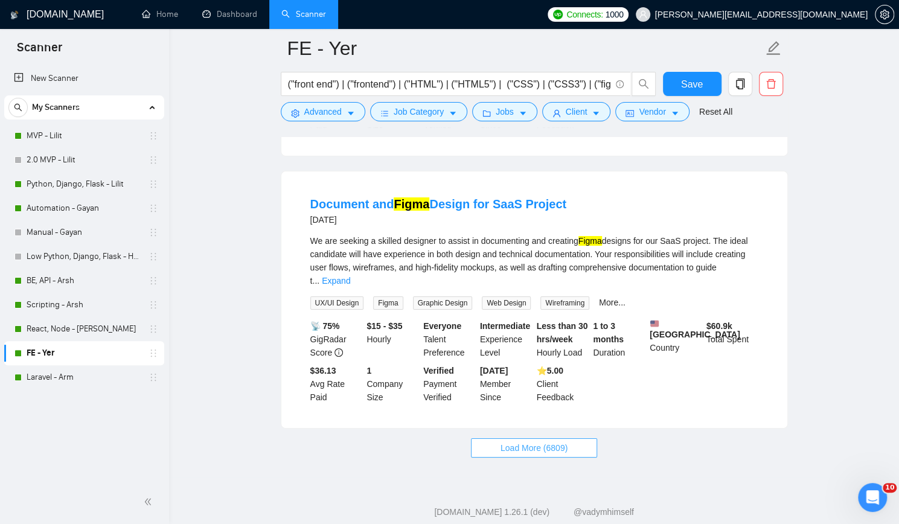
click at [509, 441] on span "Load More (6809)" at bounding box center [533, 447] width 67 height 13
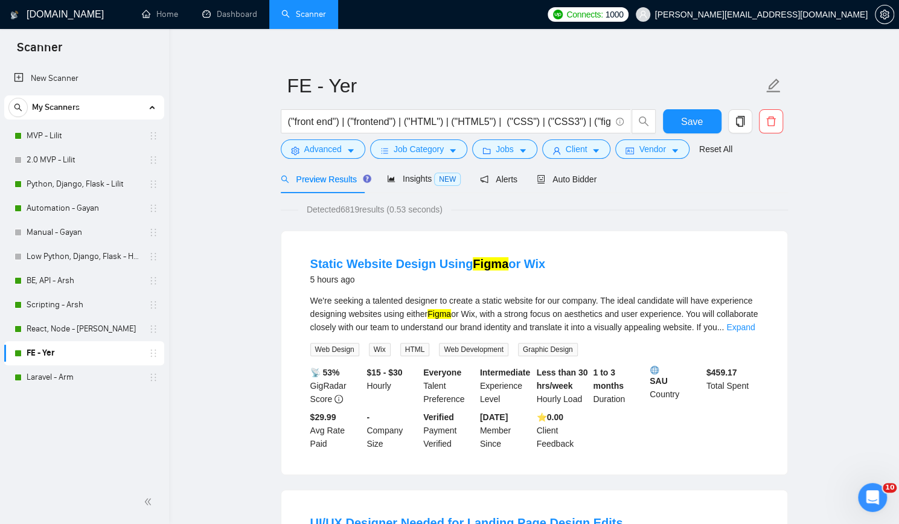
scroll to position [0, 0]
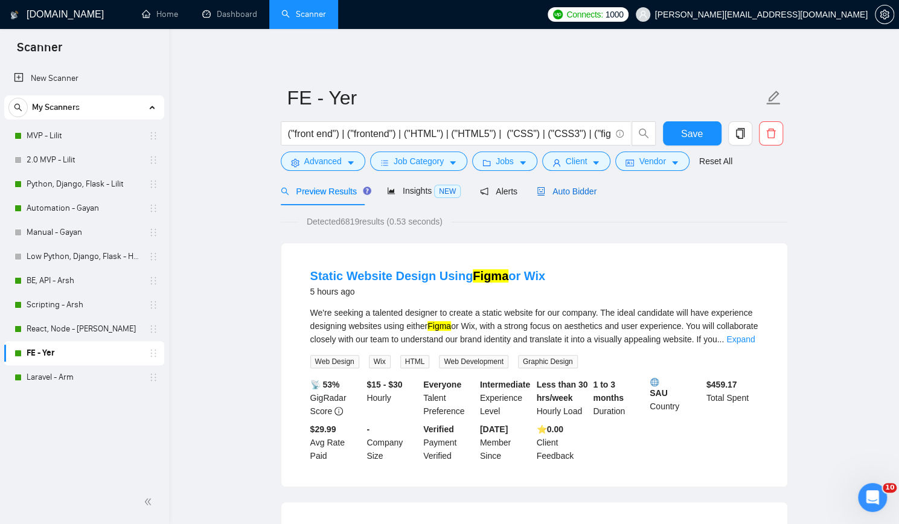
click at [577, 190] on span "Auto Bidder" at bounding box center [567, 192] width 60 height 10
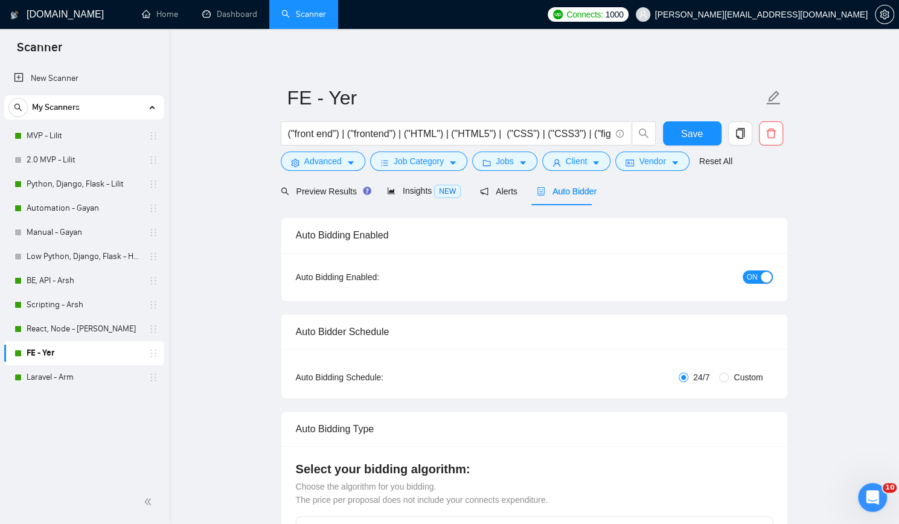
checkbox input "true"
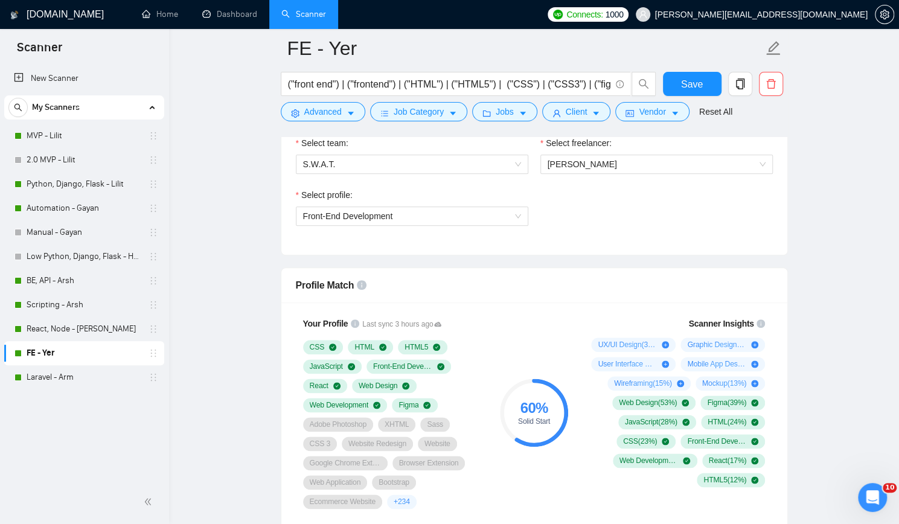
scroll to position [724, 0]
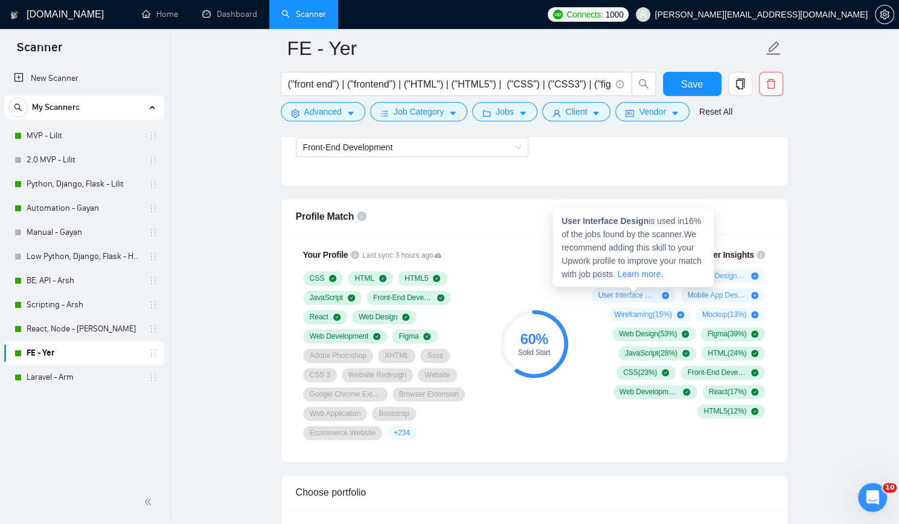
click at [608, 223] on strong "User Interface Design" at bounding box center [604, 221] width 87 height 10
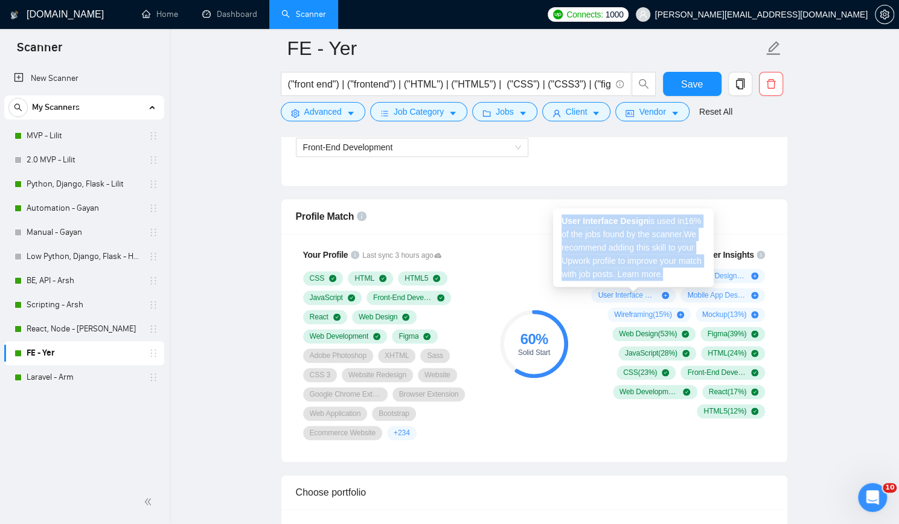
click at [608, 223] on strong "User Interface Design" at bounding box center [604, 221] width 87 height 10
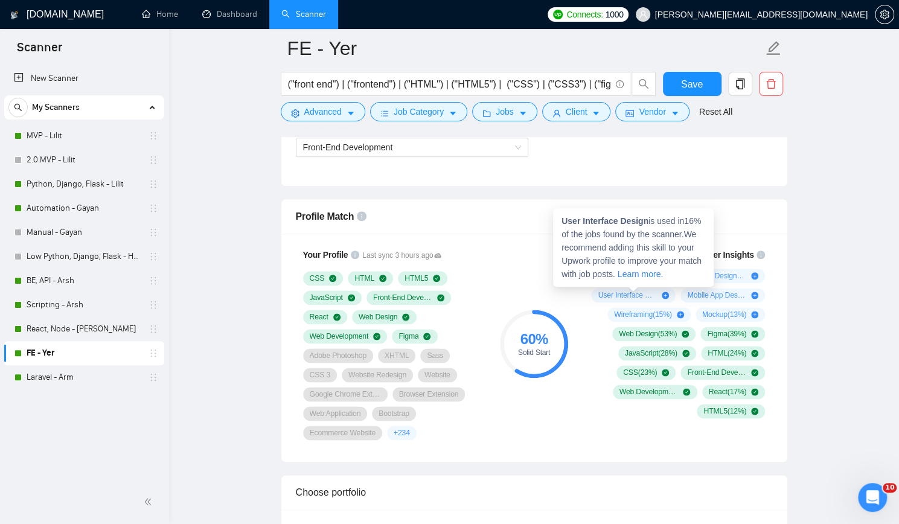
click at [612, 290] on span "User Interface Design ( 16 %)" at bounding box center [627, 295] width 59 height 10
click at [613, 293] on span "User Interface Design ( 16 %)" at bounding box center [627, 295] width 59 height 10
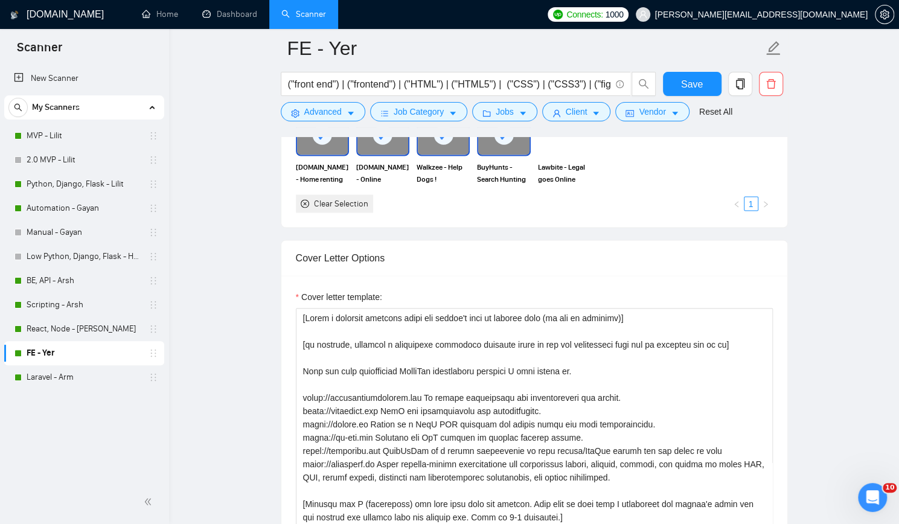
scroll to position [1207, 0]
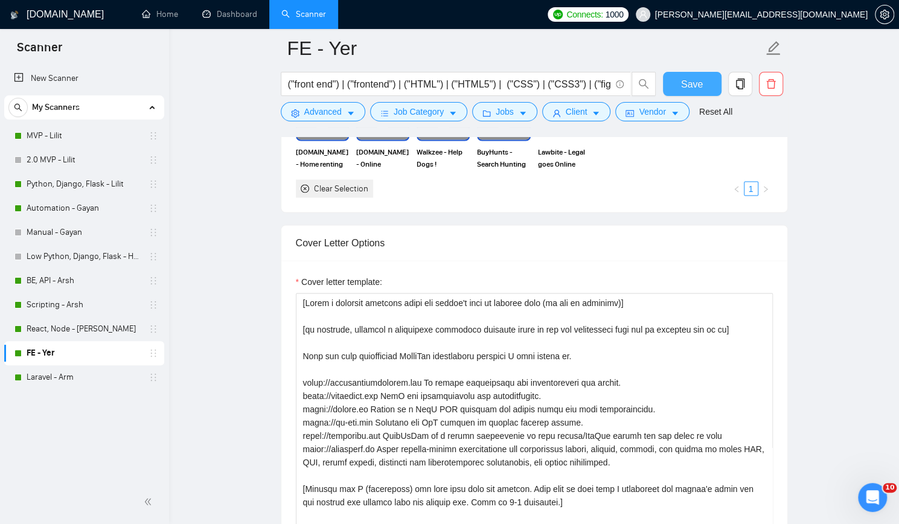
click at [690, 82] on span "Save" at bounding box center [692, 84] width 22 height 15
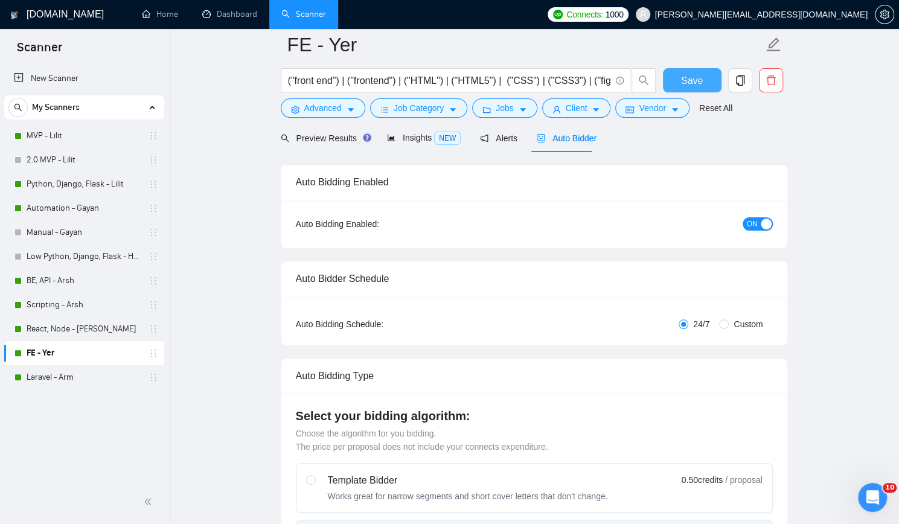
scroll to position [0, 0]
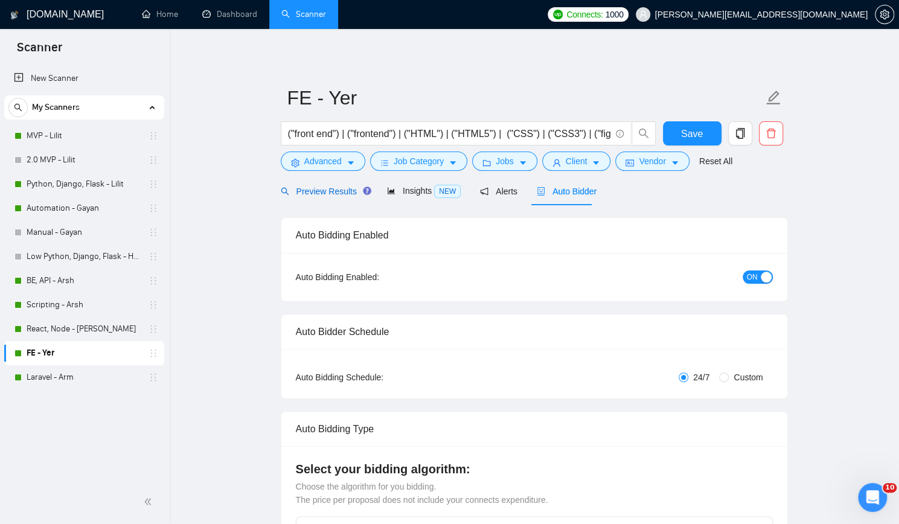
click at [307, 187] on span "Preview Results" at bounding box center [324, 192] width 87 height 10
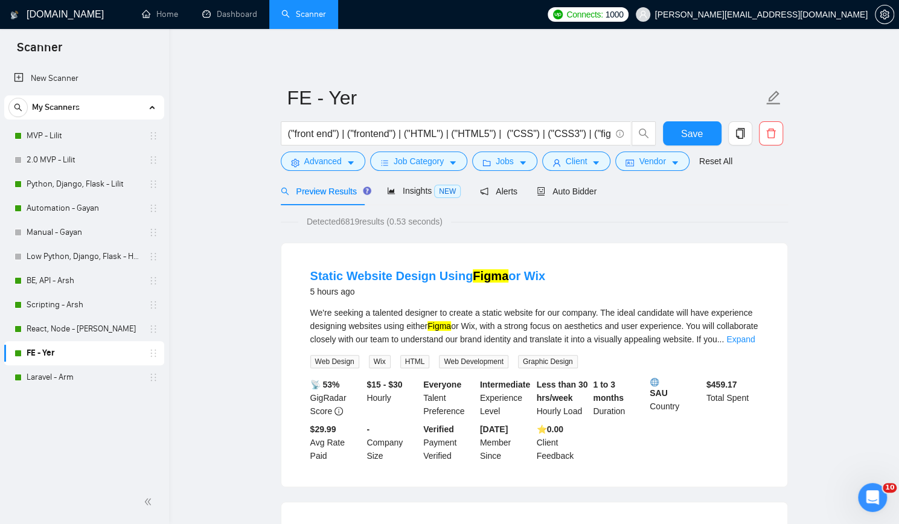
click at [329, 363] on span "Web Design" at bounding box center [334, 361] width 49 height 13
click at [377, 359] on span "Wix" at bounding box center [380, 361] width 22 height 13
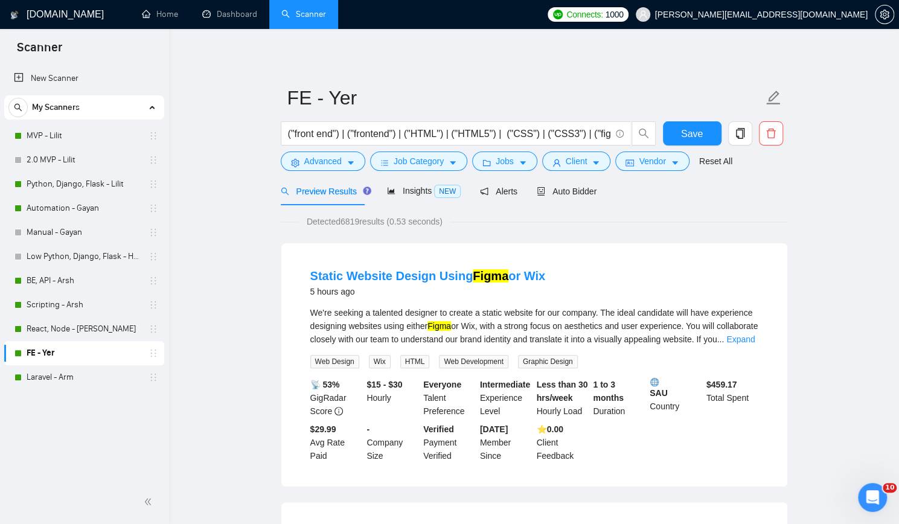
click at [458, 363] on span "Web Development" at bounding box center [473, 361] width 69 height 13
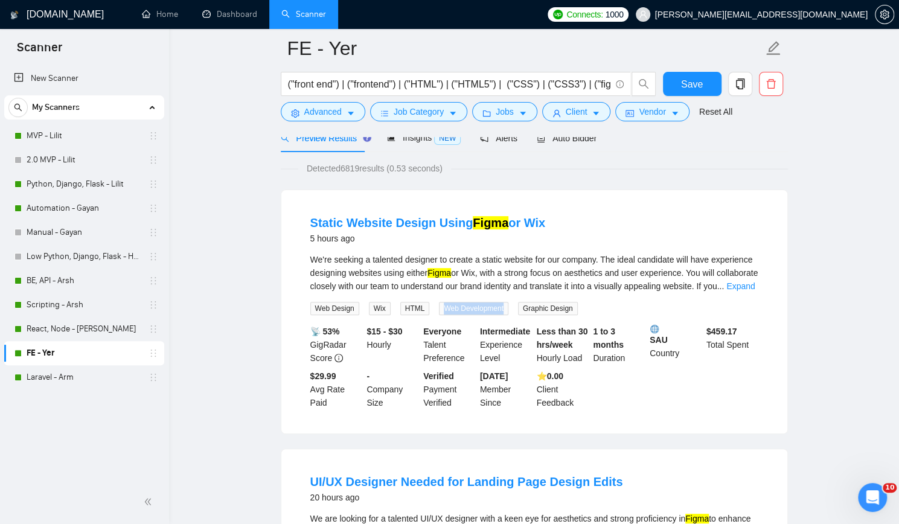
scroll to position [60, 0]
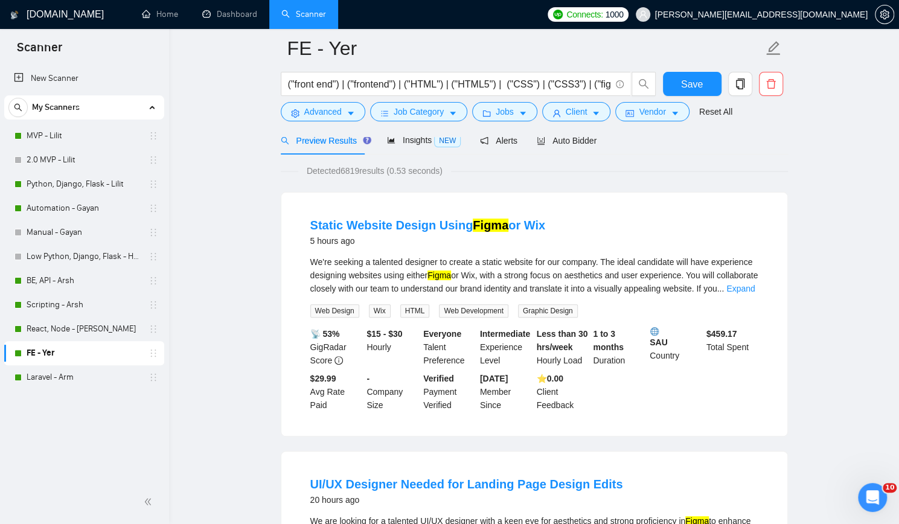
click at [531, 307] on span "Graphic Design" at bounding box center [548, 310] width 60 height 13
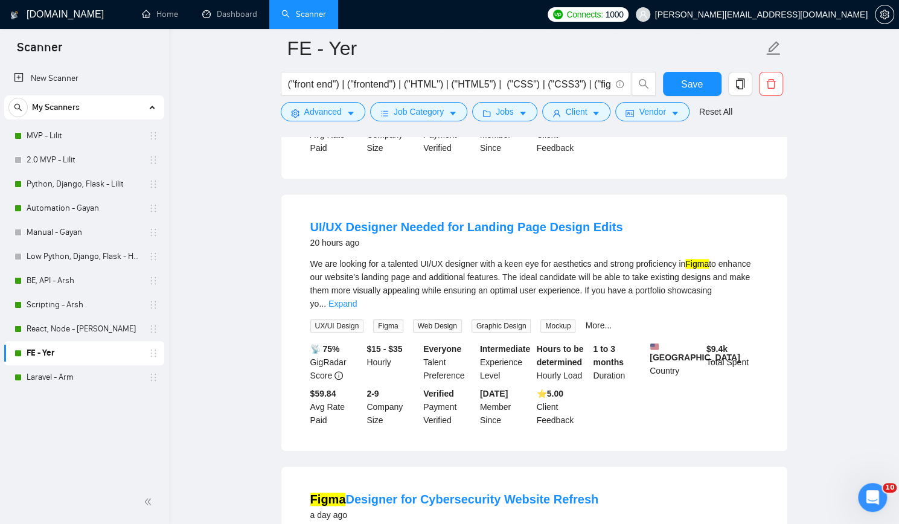
scroll to position [362, 0]
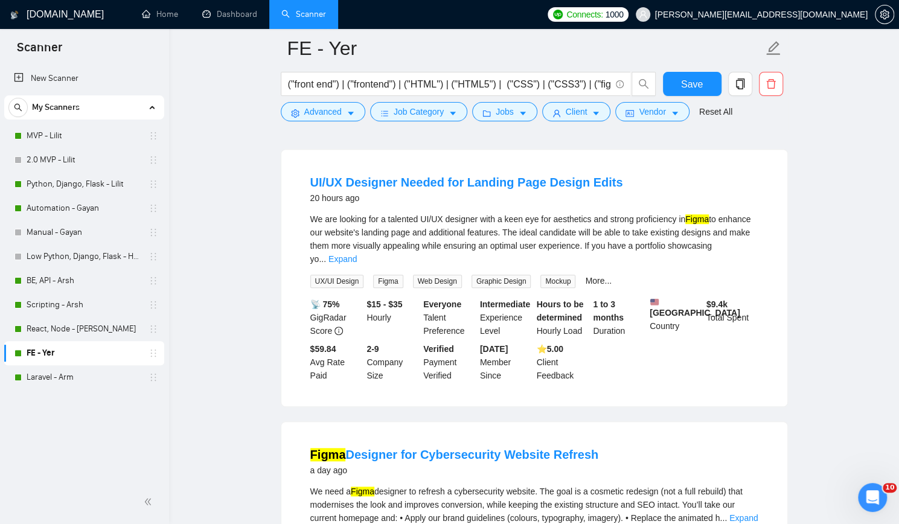
click at [346, 275] on span "UX/UI Design" at bounding box center [337, 281] width 54 height 13
click at [589, 276] on link "More..." at bounding box center [598, 281] width 27 height 10
click at [600, 275] on span "Adobe Photoshop" at bounding box center [618, 281] width 67 height 13
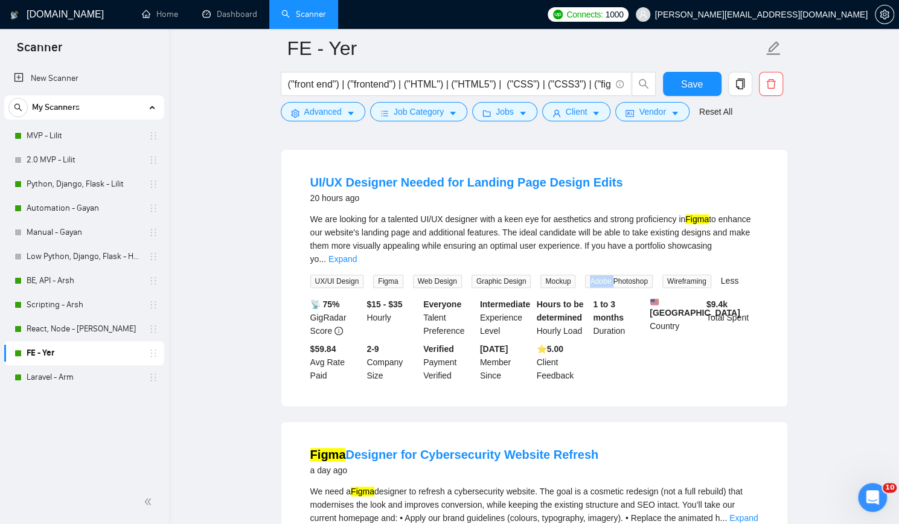
click at [600, 275] on span "Adobe Photoshop" at bounding box center [618, 281] width 67 height 13
click at [681, 275] on span "Wireframing" at bounding box center [686, 281] width 49 height 13
click at [679, 275] on span "Wireframing" at bounding box center [686, 281] width 49 height 13
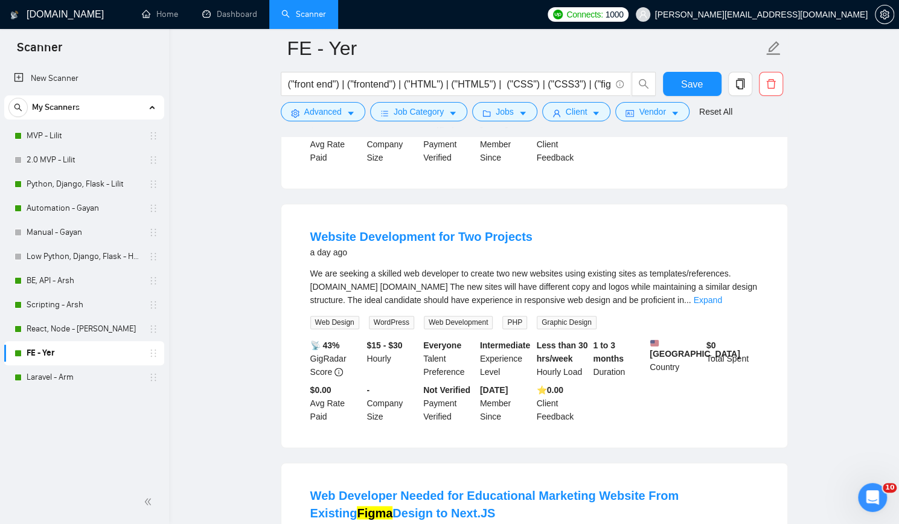
scroll to position [845, 0]
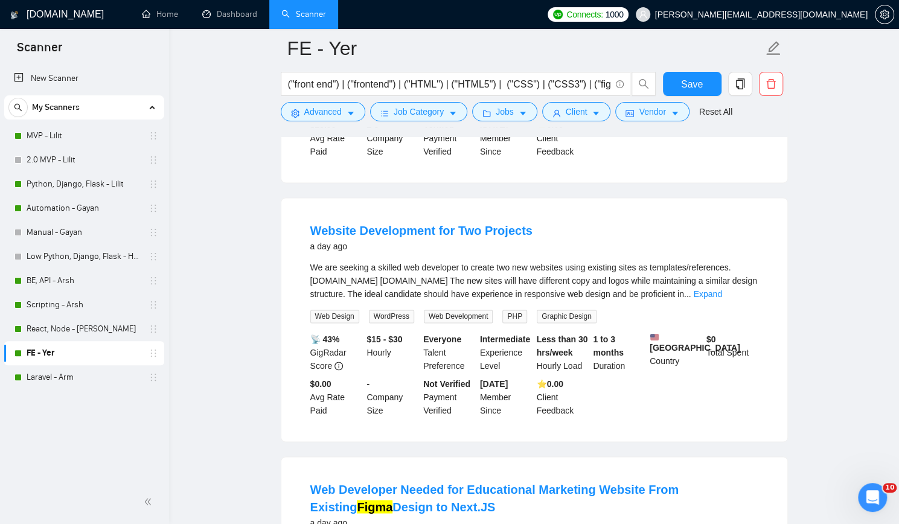
click at [397, 316] on span "WordPress" at bounding box center [391, 316] width 45 height 13
click at [512, 317] on span "PHP" at bounding box center [514, 316] width 25 height 13
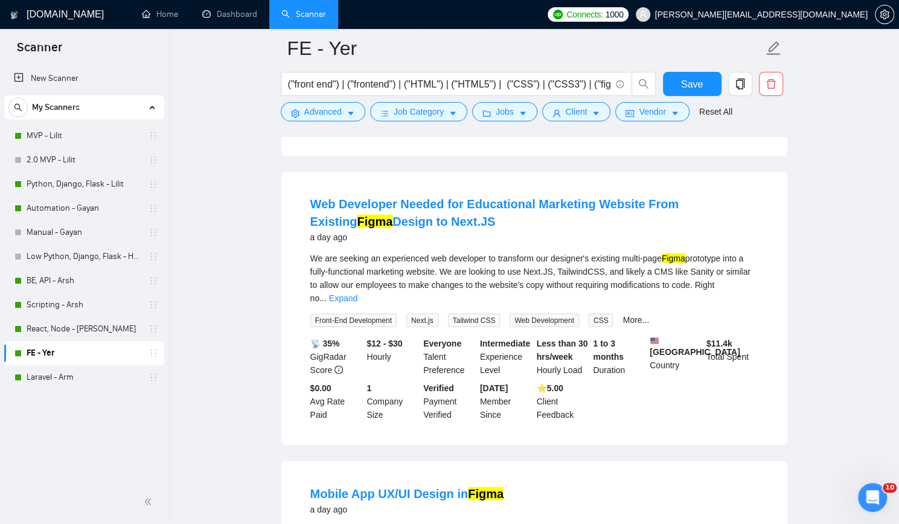
scroll to position [1207, 0]
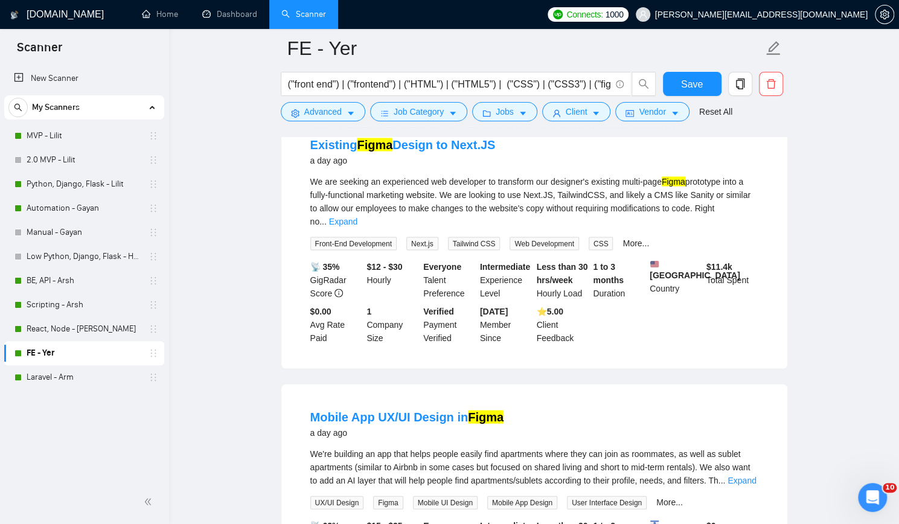
click at [422, 237] on span "Next.js" at bounding box center [422, 243] width 32 height 13
click at [470, 237] on span "Tailwind CSS" at bounding box center [474, 243] width 53 height 13
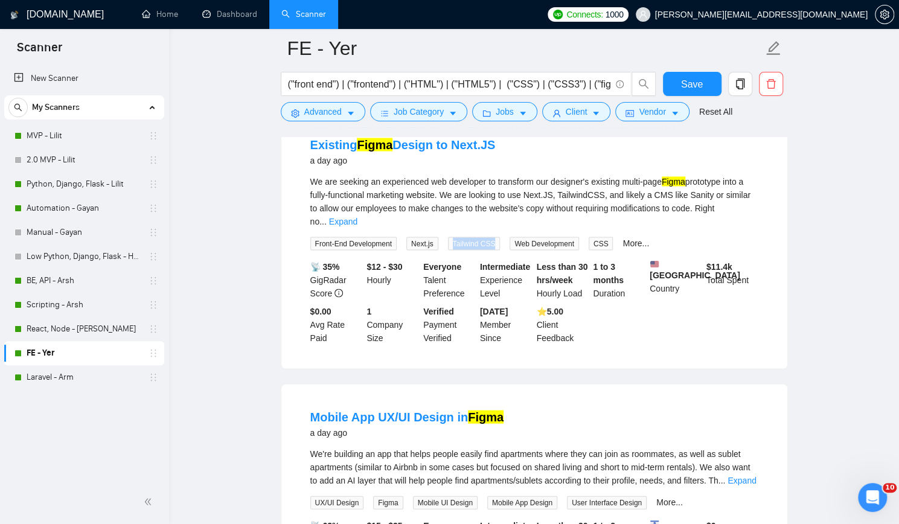
click at [470, 237] on span "Tailwind CSS" at bounding box center [474, 243] width 53 height 13
click at [624, 240] on link "More..." at bounding box center [635, 243] width 27 height 10
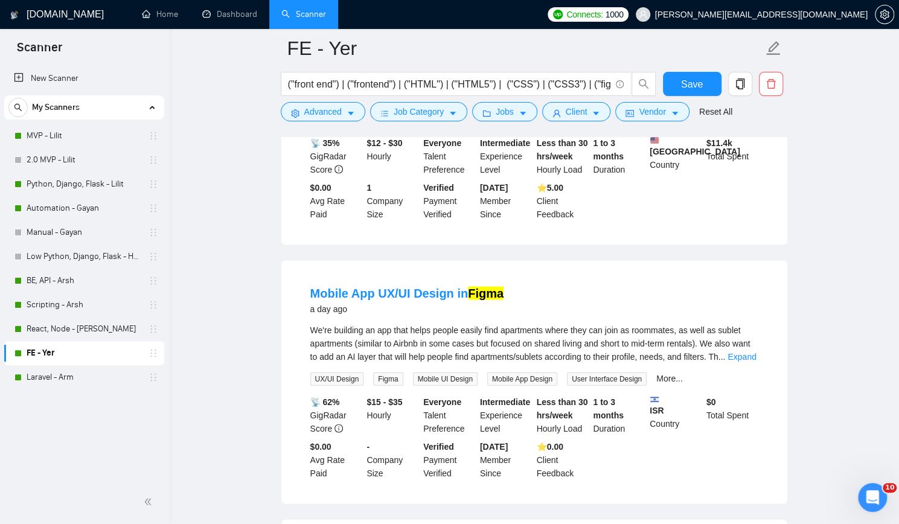
scroll to position [1449, 0]
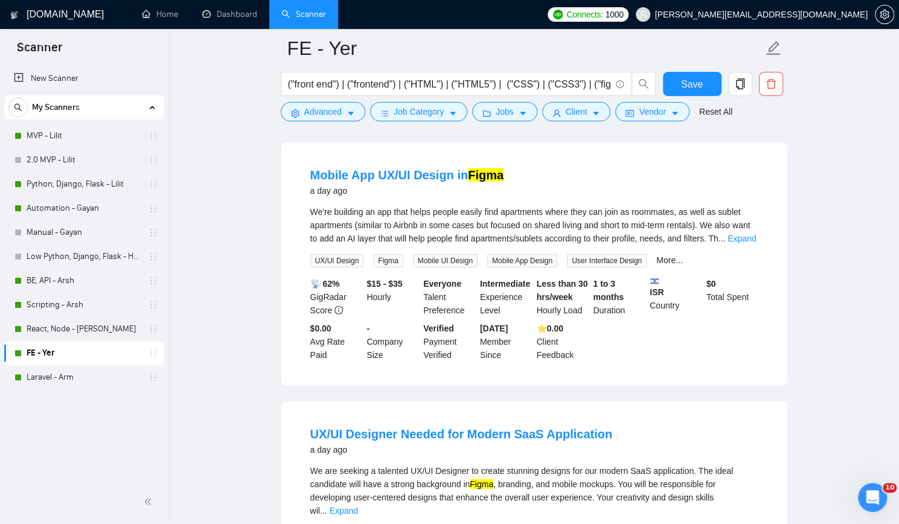
click at [418, 265] on span "Mobile UI Design" at bounding box center [445, 260] width 65 height 13
click at [663, 263] on link "More..." at bounding box center [669, 260] width 27 height 10
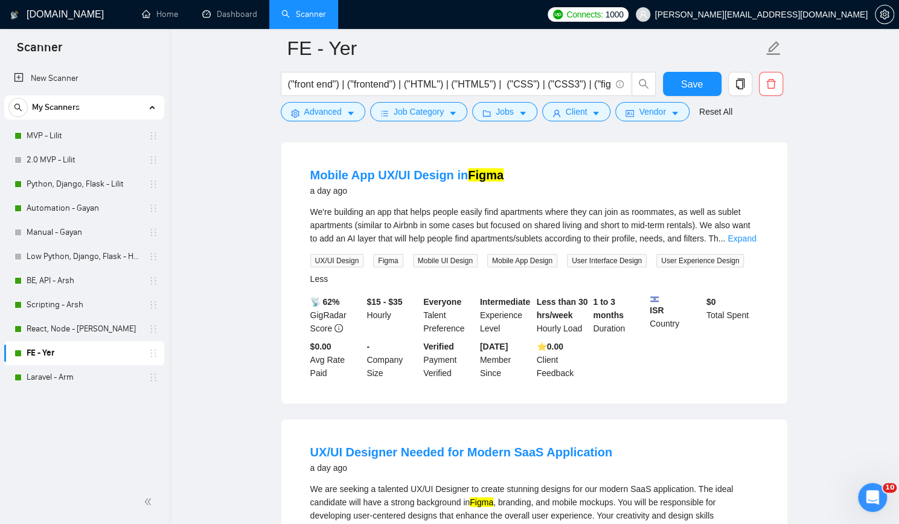
click at [665, 264] on span "User Experience Design" at bounding box center [700, 260] width 88 height 13
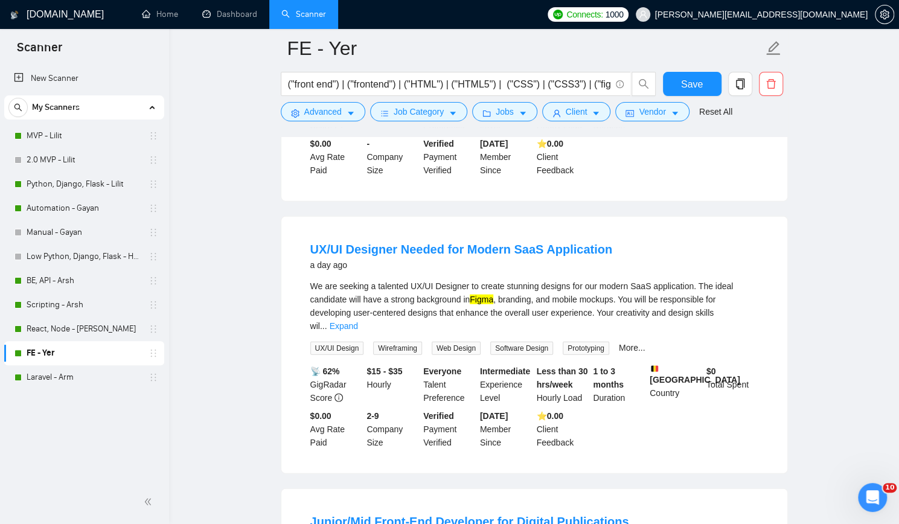
scroll to position [1690, 0]
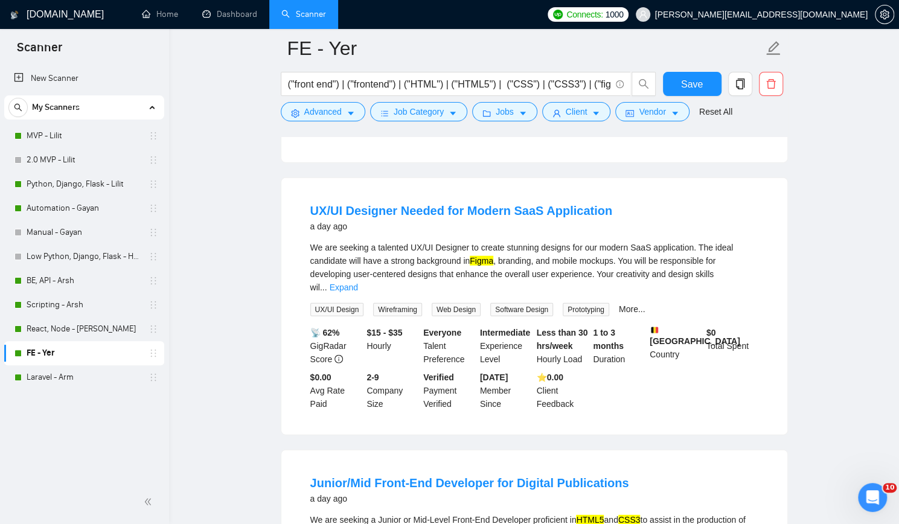
click at [388, 303] on span "Wireframing" at bounding box center [397, 309] width 49 height 13
click at [338, 303] on span "UX/UI Design" at bounding box center [337, 309] width 54 height 13
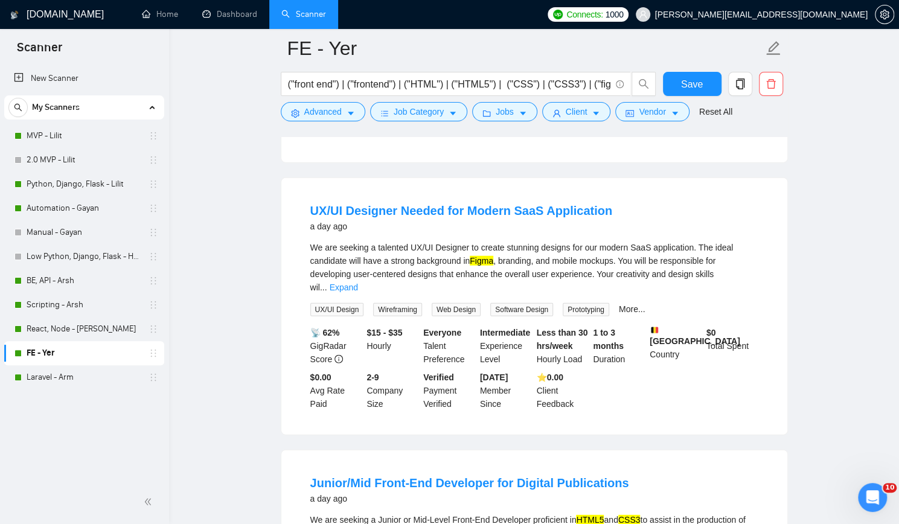
click at [526, 303] on span "Software Design" at bounding box center [521, 309] width 63 height 13
click at [631, 304] on link "More..." at bounding box center [632, 309] width 27 height 10
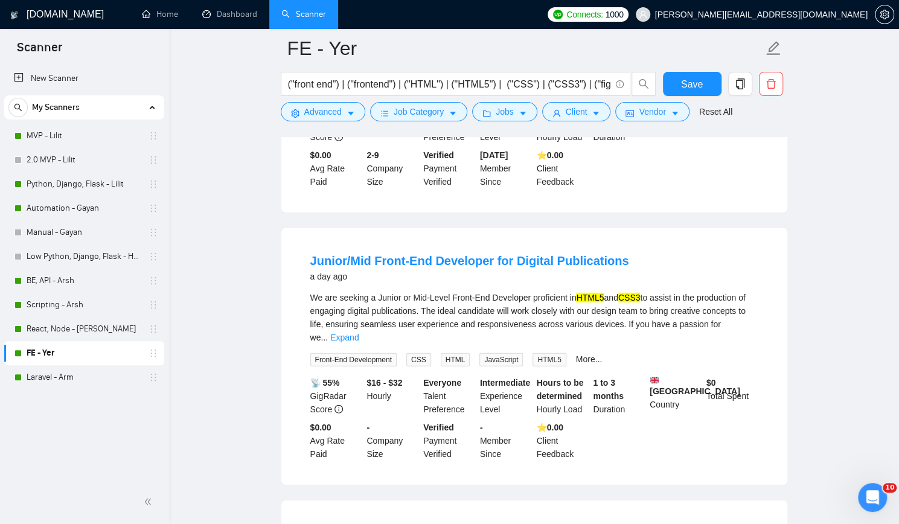
scroll to position [1931, 0]
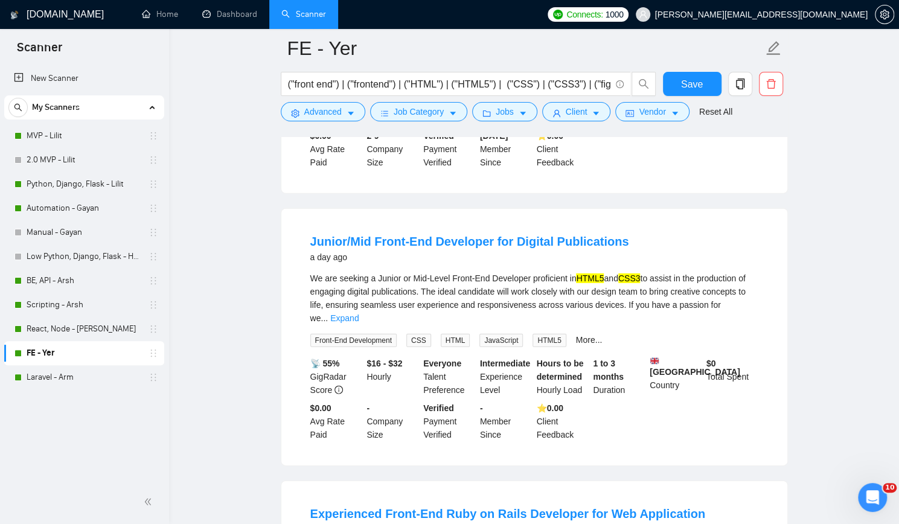
click at [491, 334] on span "JavaScript" at bounding box center [500, 340] width 43 height 13
click at [576, 335] on link "More..." at bounding box center [589, 340] width 27 height 10
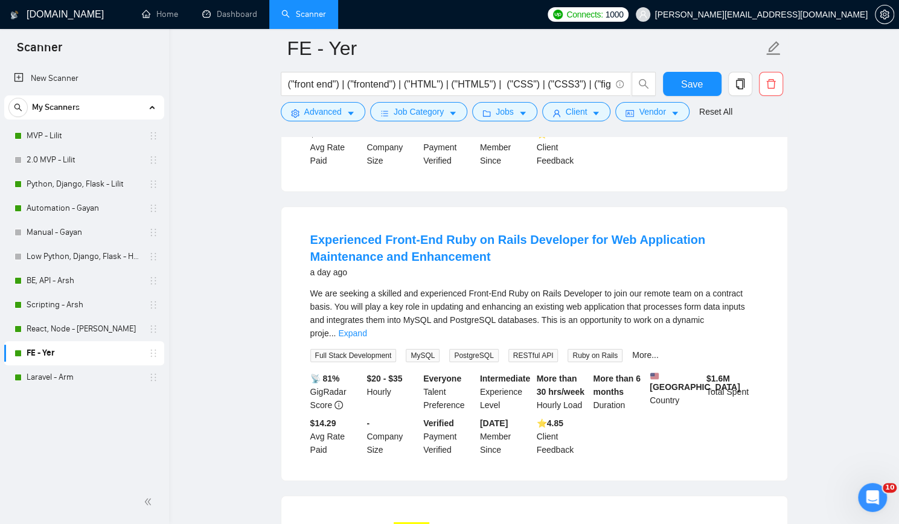
scroll to position [2233, 0]
